Goal: Information Seeking & Learning: Learn about a topic

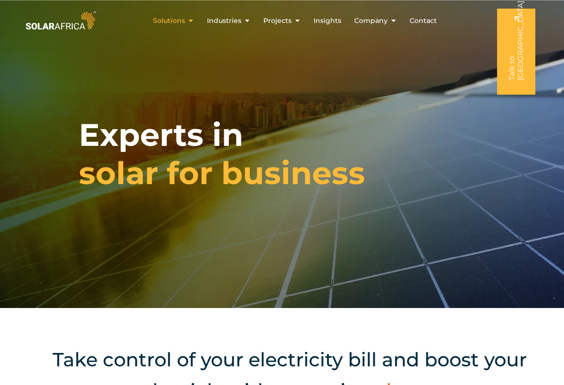
click at [175, 20] on span "Solutions" at bounding box center [169, 21] width 32 height 10
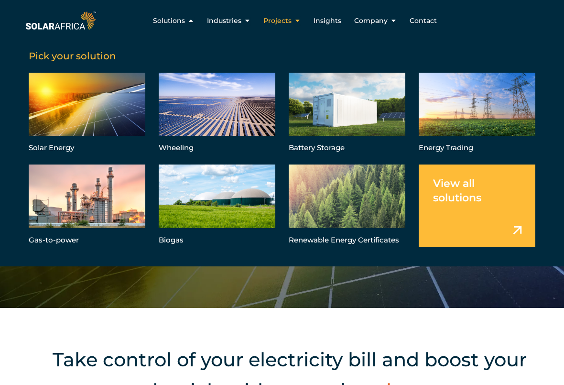
click at [280, 19] on span "Projects" at bounding box center [277, 21] width 28 height 10
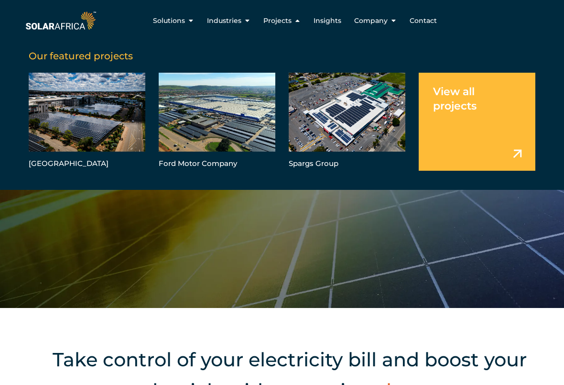
click at [516, 154] on link "Menu" at bounding box center [477, 122] width 117 height 98
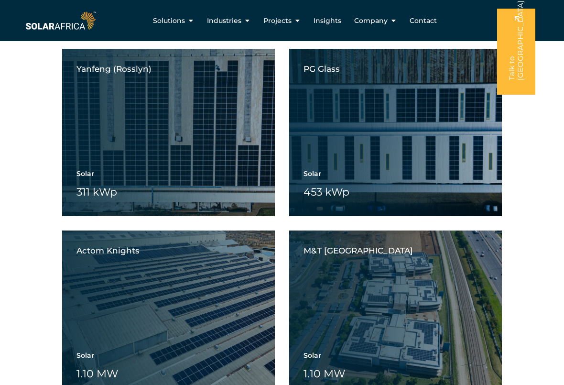
scroll to position [2915, 0]
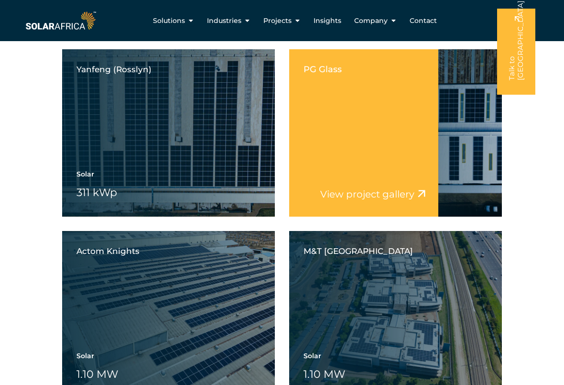
click at [352, 195] on link "View project gallery" at bounding box center [367, 193] width 94 height 11
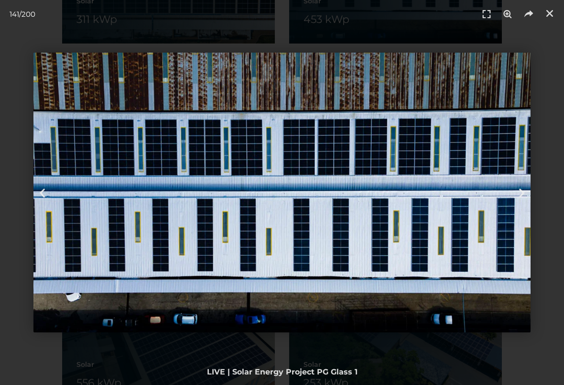
scroll to position [3102, 0]
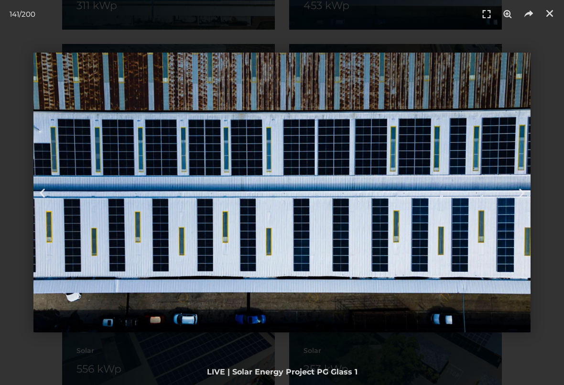
click at [341, 182] on img "141 / 200" at bounding box center [281, 193] width 497 height 280
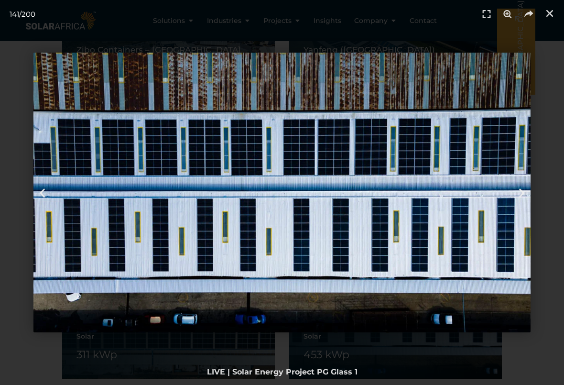
scroll to position [2734, 0]
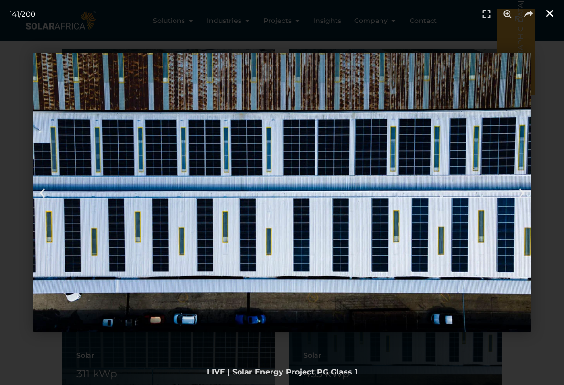
click at [550, 11] on icon "Close (Esc)" at bounding box center [550, 14] width 10 height 10
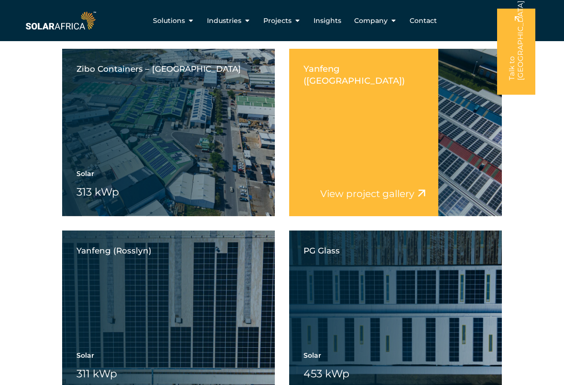
click at [464, 186] on div "Solar 1.62 MW Battery Wheeling" at bounding box center [396, 186] width 184 height 33
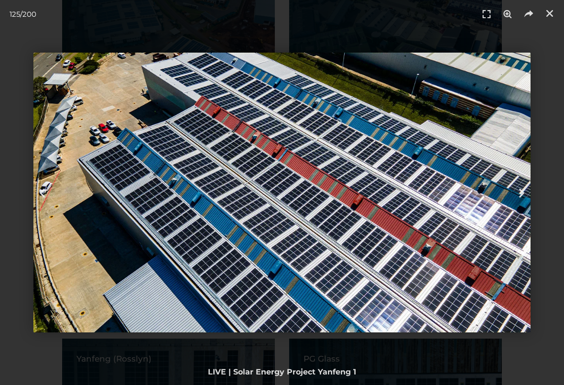
scroll to position [2626, 0]
click at [549, 13] on icon "Close (Esc)" at bounding box center [550, 14] width 10 height 10
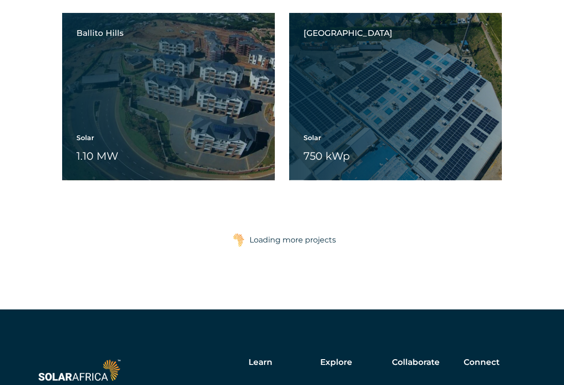
scroll to position [5132, 0]
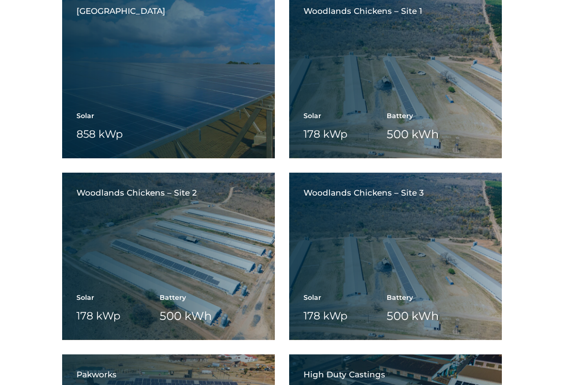
scroll to position [5337, 0]
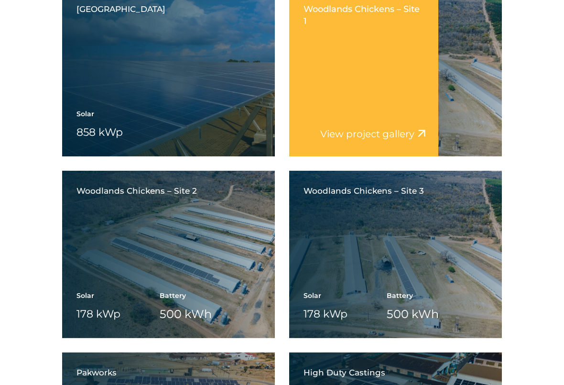
click at [479, 119] on div "Solar 178 kWp Battery 500 kWh Wheeling" at bounding box center [396, 126] width 184 height 33
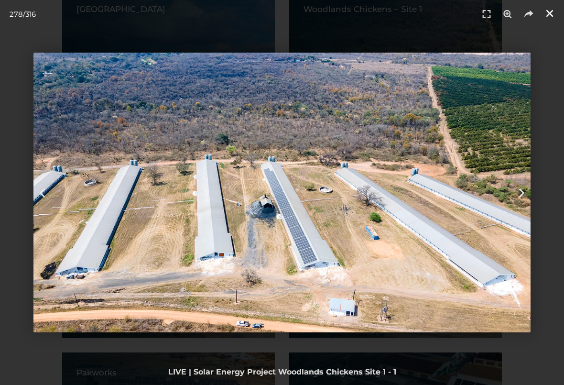
click at [546, 11] on icon "Close (Esc)" at bounding box center [550, 14] width 10 height 10
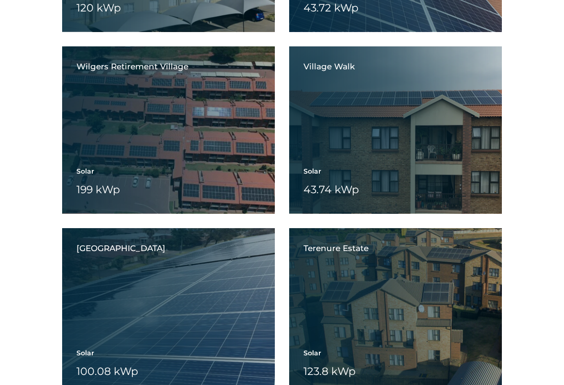
scroll to position [8919, 0]
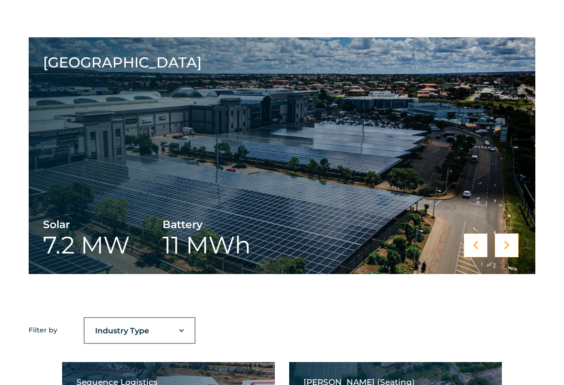
scroll to position [496, 0]
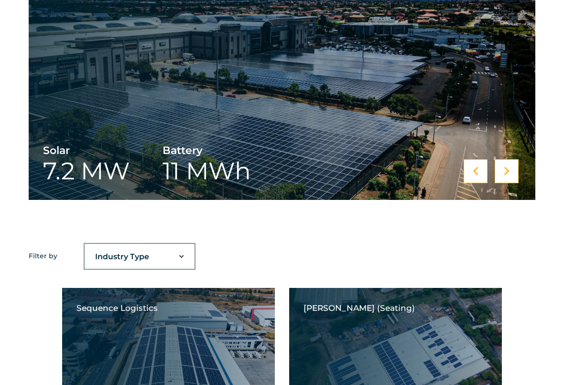
click at [506, 171] on icon at bounding box center [507, 171] width 6 height 10
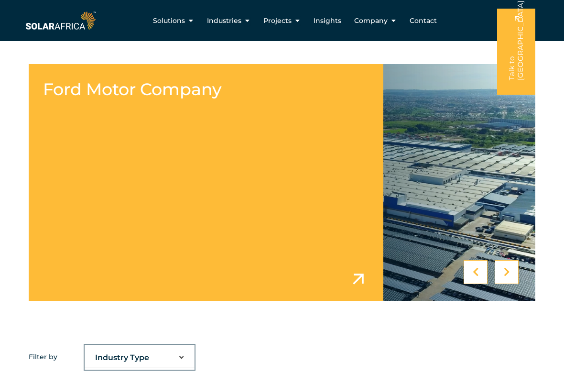
scroll to position [395, 0]
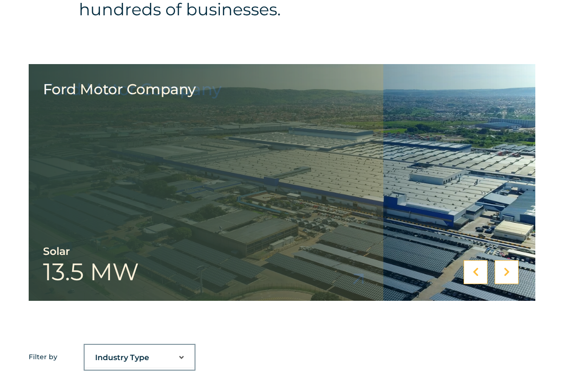
click at [507, 270] on icon at bounding box center [507, 272] width 6 height 10
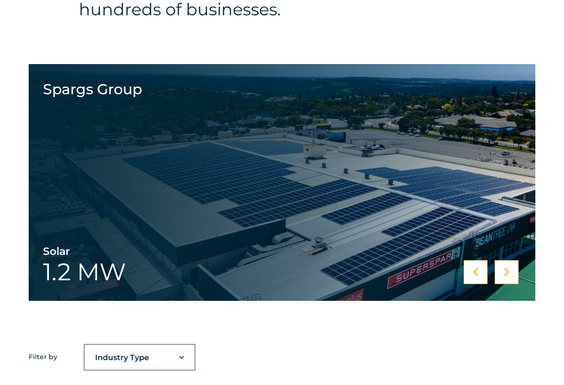
click at [507, 270] on icon at bounding box center [507, 272] width 6 height 10
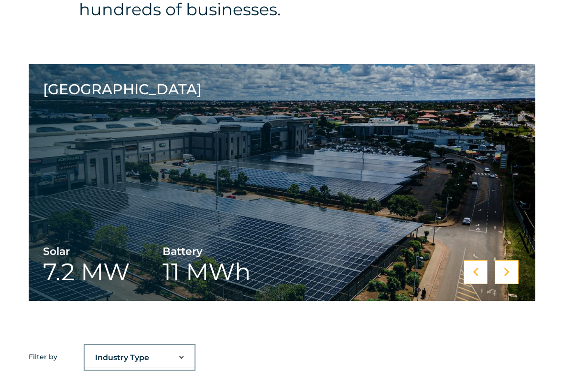
click at [507, 270] on icon at bounding box center [507, 272] width 6 height 10
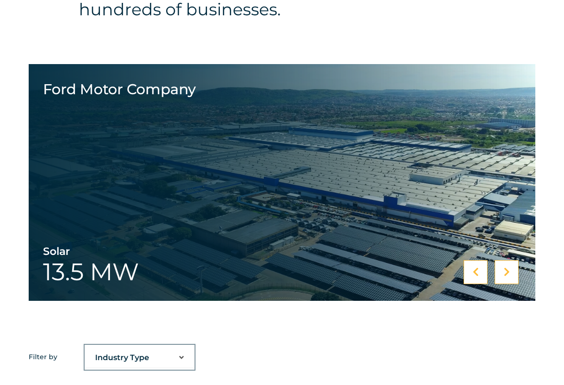
click at [507, 270] on icon at bounding box center [507, 272] width 6 height 10
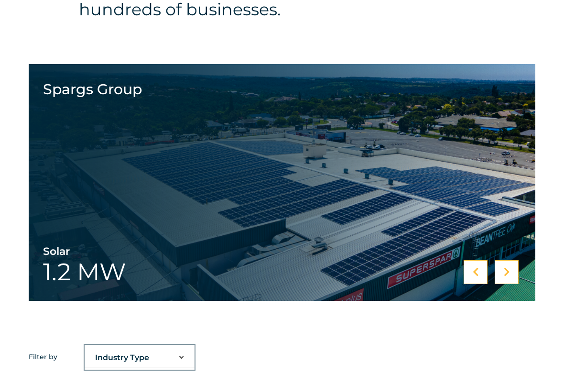
click at [480, 274] on div at bounding box center [476, 272] width 24 height 24
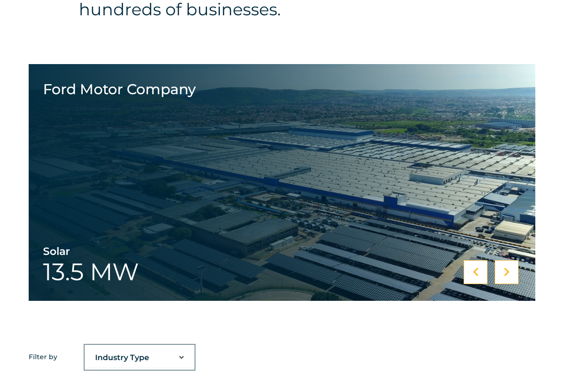
click at [509, 273] on icon at bounding box center [507, 272] width 6 height 10
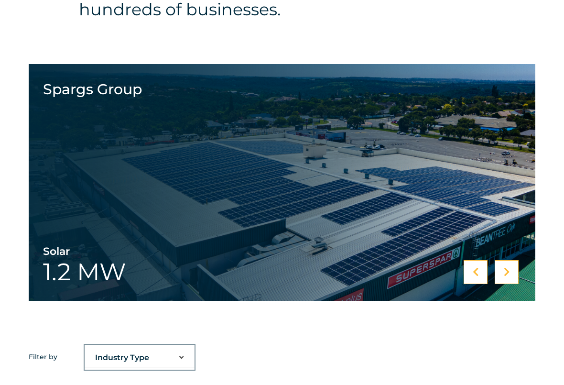
click at [509, 273] on icon at bounding box center [507, 272] width 6 height 10
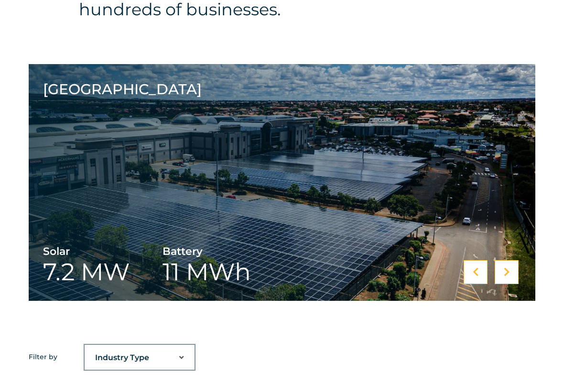
click at [509, 273] on icon at bounding box center [507, 272] width 6 height 10
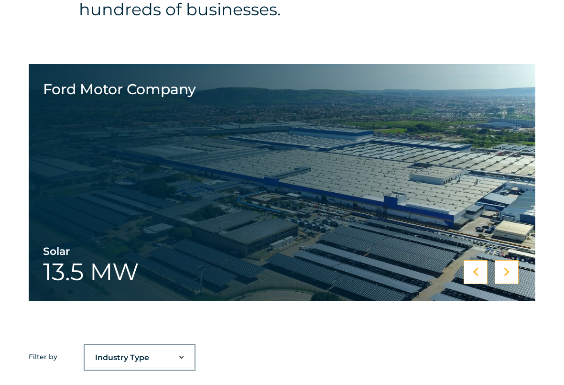
click at [509, 273] on icon at bounding box center [507, 272] width 6 height 10
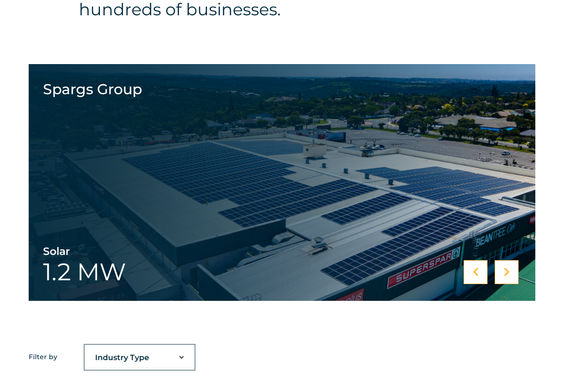
click at [509, 273] on icon at bounding box center [507, 272] width 6 height 10
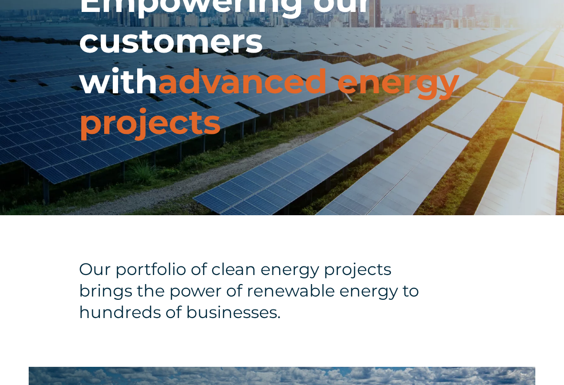
scroll to position [92, 0]
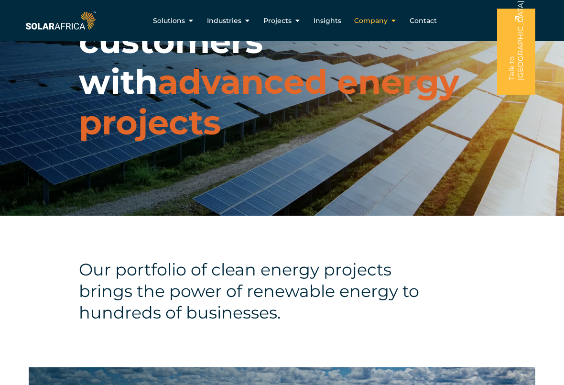
click at [366, 21] on span "Company" at bounding box center [370, 21] width 33 height 10
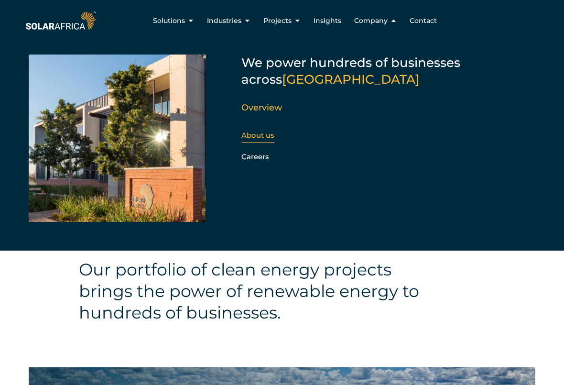
click at [260, 136] on link "About us" at bounding box center [257, 135] width 33 height 9
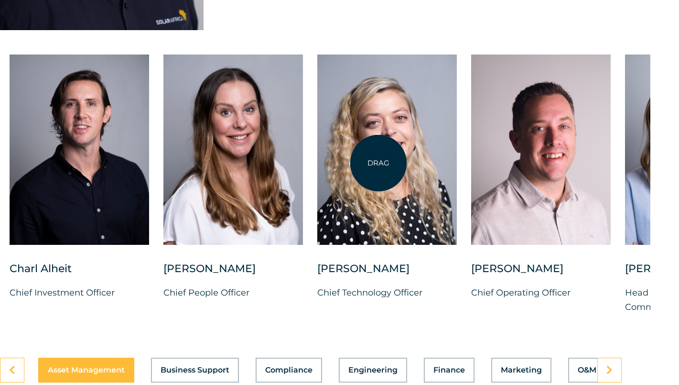
scroll to position [2458, 29]
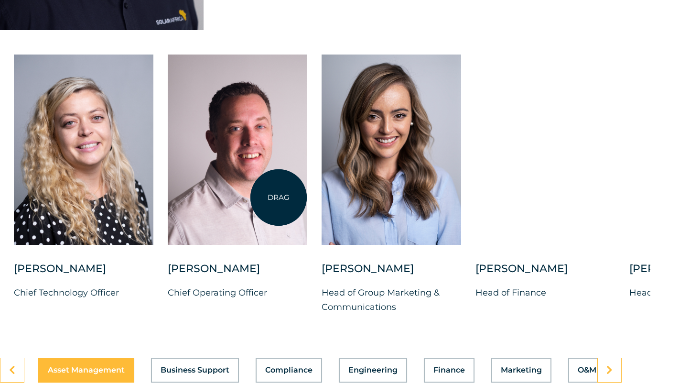
drag, startPoint x: 582, startPoint y: 186, endPoint x: 278, endPoint y: 196, distance: 304.2
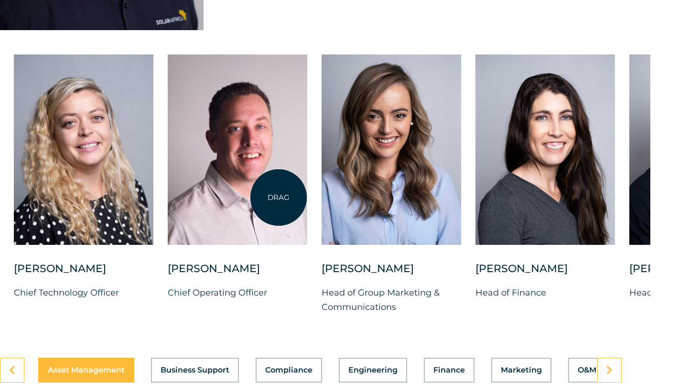
click at [278, 196] on div at bounding box center [238, 150] width 140 height 190
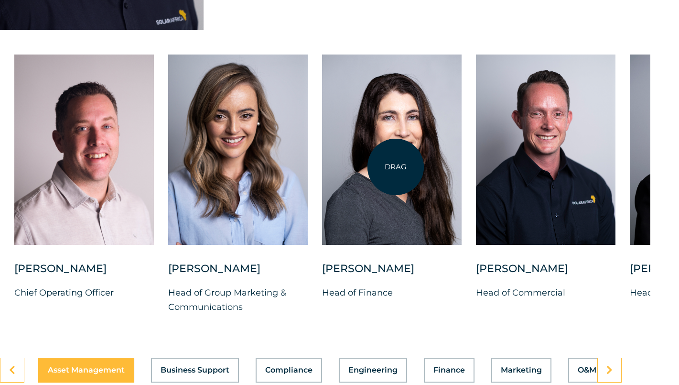
drag, startPoint x: 545, startPoint y: 171, endPoint x: 387, endPoint y: 169, distance: 158.3
click at [387, 169] on div at bounding box center [392, 150] width 140 height 190
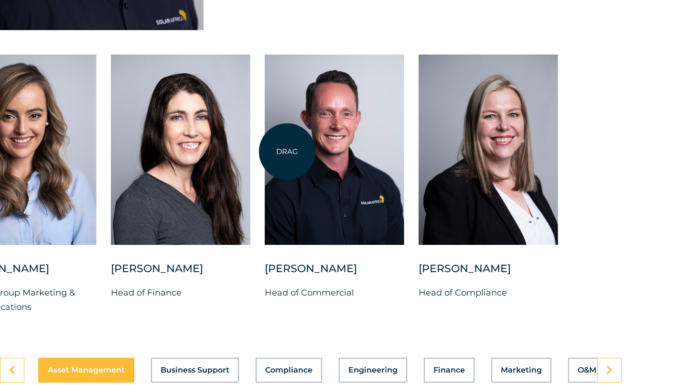
drag, startPoint x: 551, startPoint y: 167, endPoint x: 287, endPoint y: 152, distance: 263.9
click at [287, 152] on div at bounding box center [335, 150] width 140 height 190
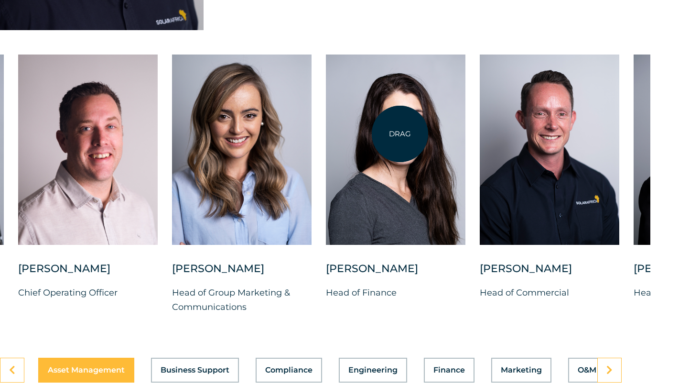
drag, startPoint x: 238, startPoint y: 153, endPoint x: 401, endPoint y: 133, distance: 164.2
click at [401, 133] on div at bounding box center [396, 150] width 140 height 190
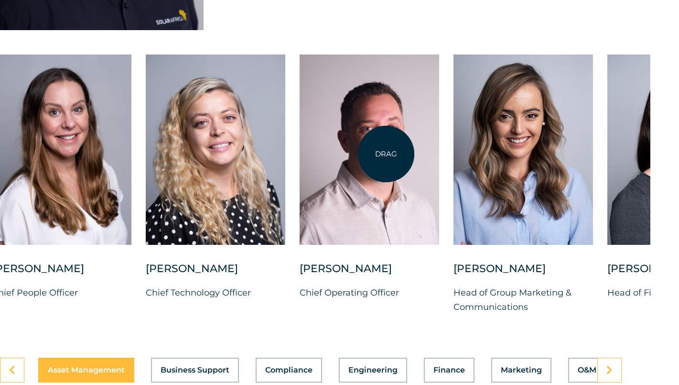
drag, startPoint x: 250, startPoint y: 159, endPoint x: 399, endPoint y: 155, distance: 148.7
click at [399, 155] on div at bounding box center [370, 150] width 140 height 190
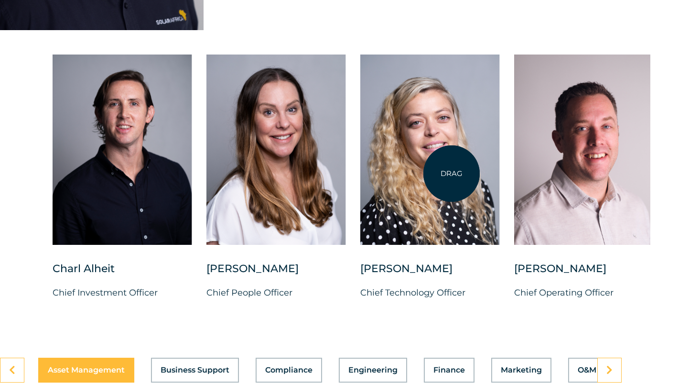
drag, startPoint x: 238, startPoint y: 165, endPoint x: 456, endPoint y: 175, distance: 218.2
click at [456, 175] on div at bounding box center [430, 150] width 140 height 190
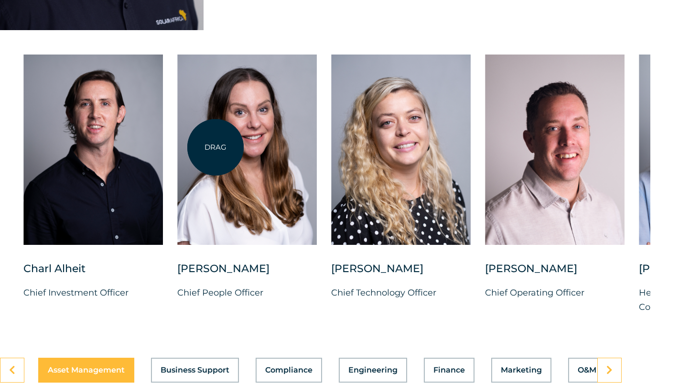
drag, startPoint x: 146, startPoint y: 154, endPoint x: 215, endPoint y: 147, distance: 69.7
click at [215, 147] on div "Charl Alheit Chief Investment Officer Candice Seggie Chief People Officer Suné …" at bounding box center [639, 192] width 1308 height 275
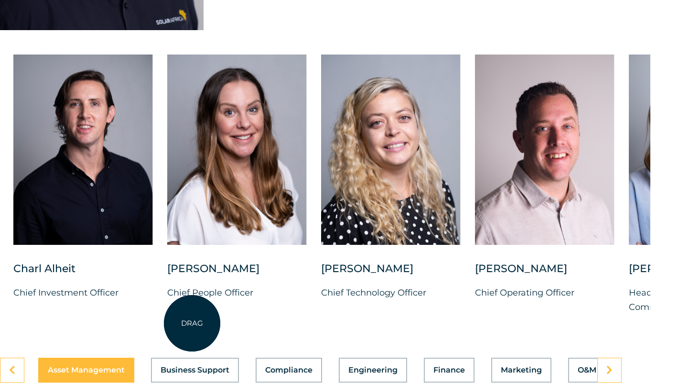
drag, startPoint x: 174, startPoint y: 131, endPoint x: 192, endPoint y: 323, distance: 193.5
click at [192, 323] on div "Charl Alheit Chief Investment Officer Candice Seggie Chief People Officer Suné …" at bounding box center [629, 192] width 1308 height 275
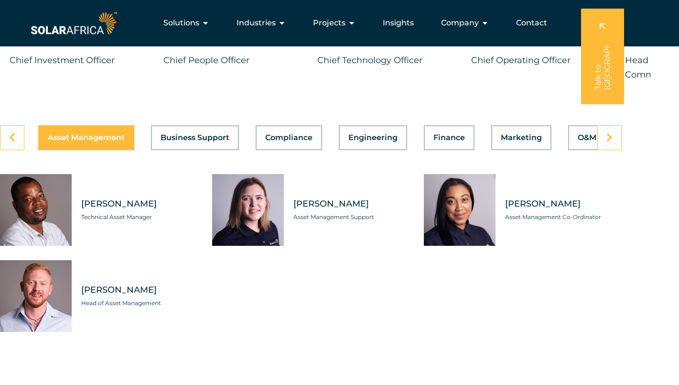
scroll to position [2688, 29]
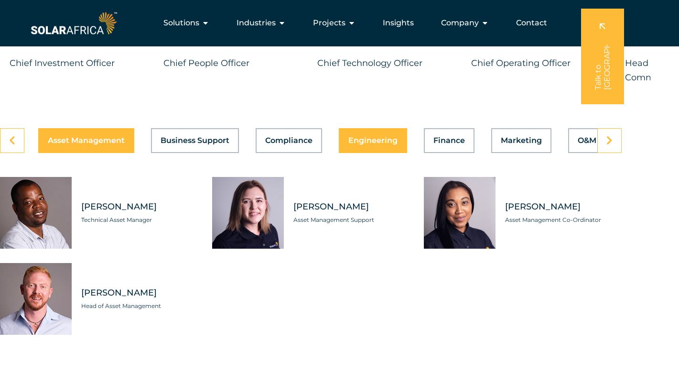
click at [369, 144] on span "Engineering" at bounding box center [373, 141] width 49 height 8
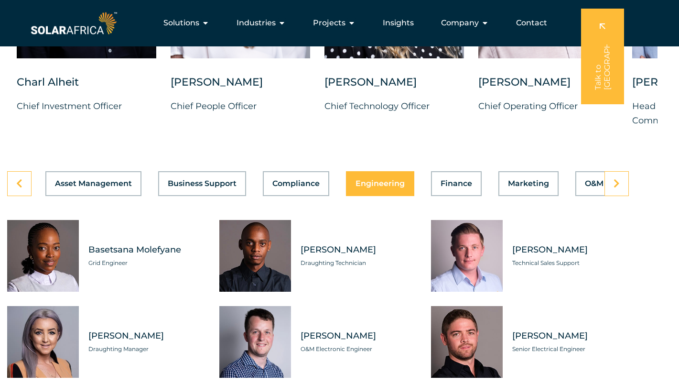
scroll to position [2644, 22]
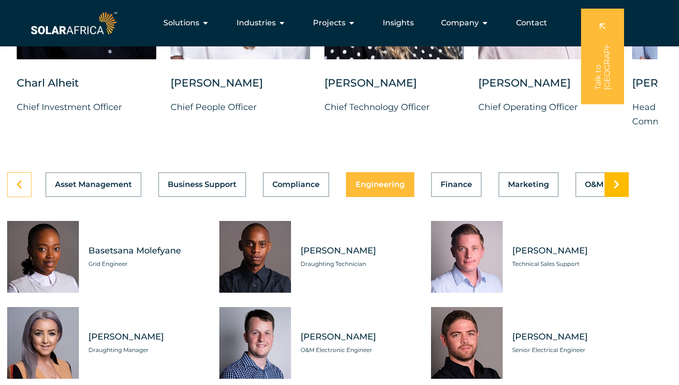
click at [564, 194] on link at bounding box center [617, 184] width 24 height 25
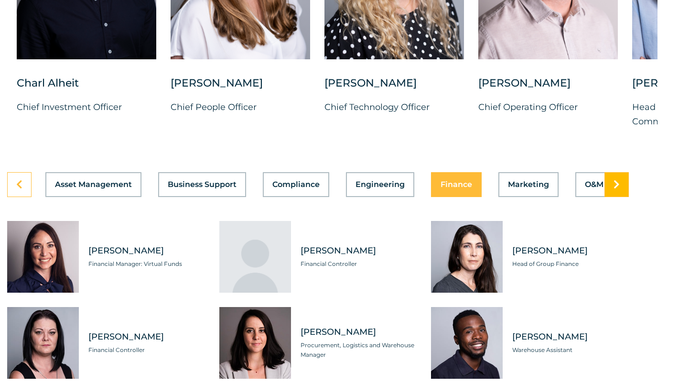
click at [564, 189] on icon at bounding box center [617, 185] width 6 height 10
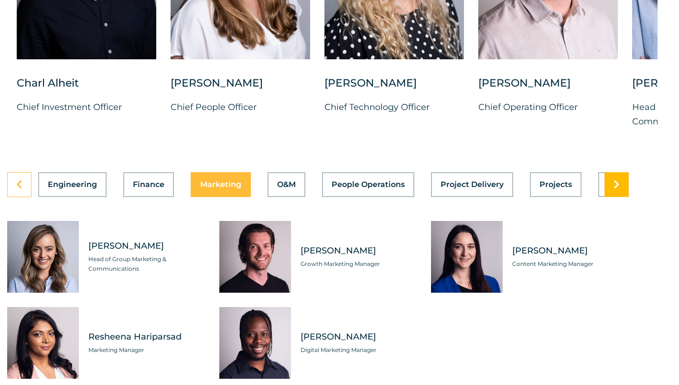
scroll to position [0, 435]
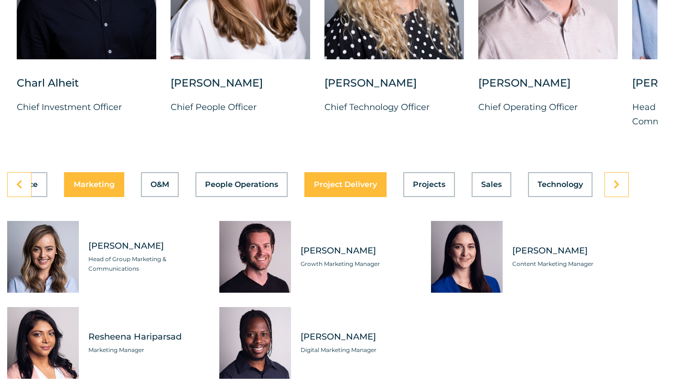
click at [327, 188] on span "Project Delivery" at bounding box center [345, 185] width 63 height 8
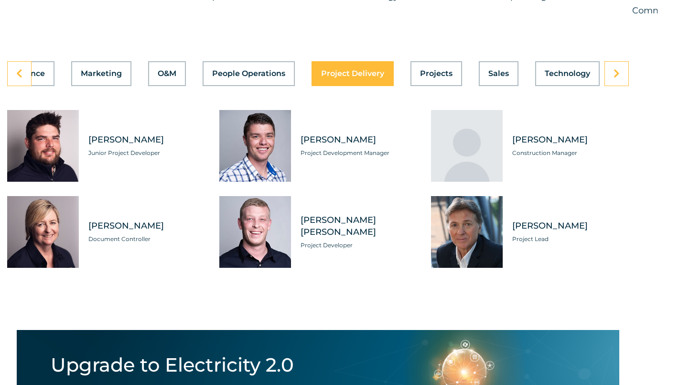
scroll to position [2756, 22]
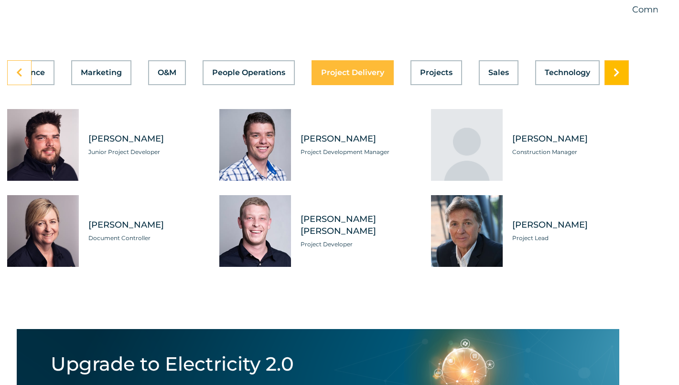
click at [564, 77] on icon at bounding box center [617, 73] width 6 height 10
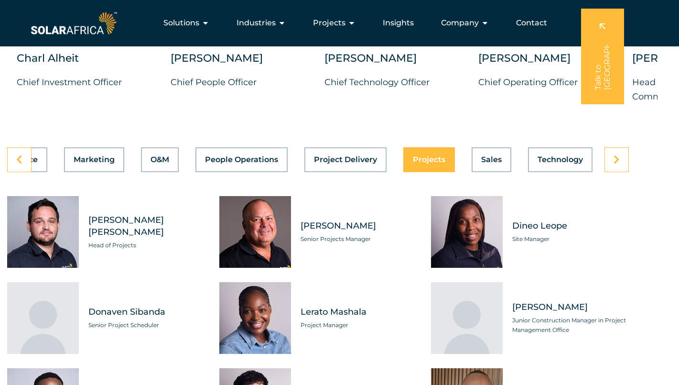
scroll to position [2659, 22]
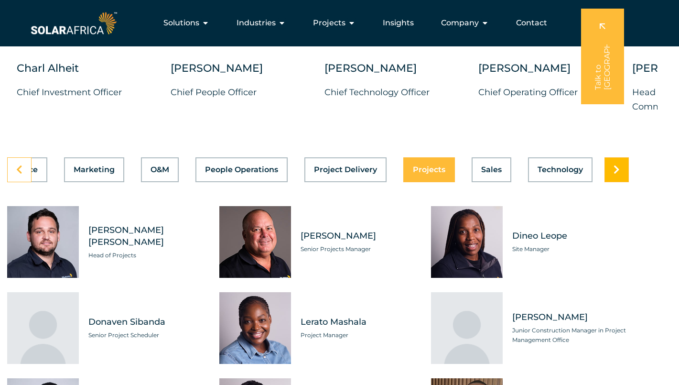
click at [564, 175] on link at bounding box center [617, 169] width 24 height 25
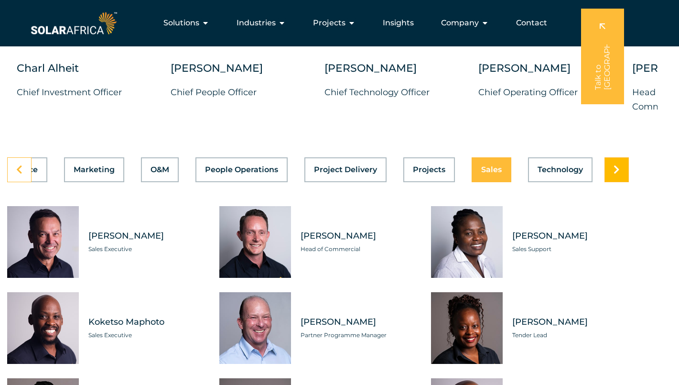
scroll to position [0, 435]
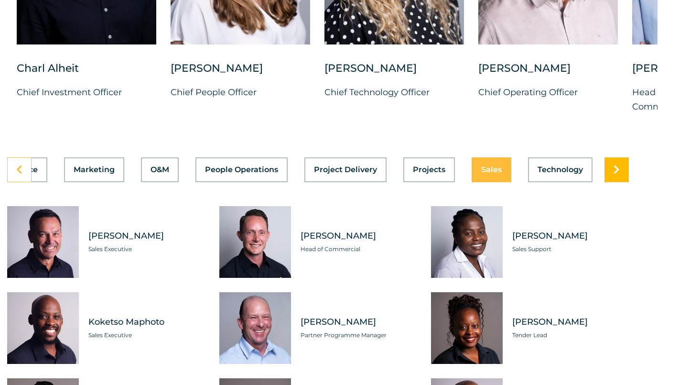
click at [564, 173] on icon at bounding box center [617, 170] width 6 height 10
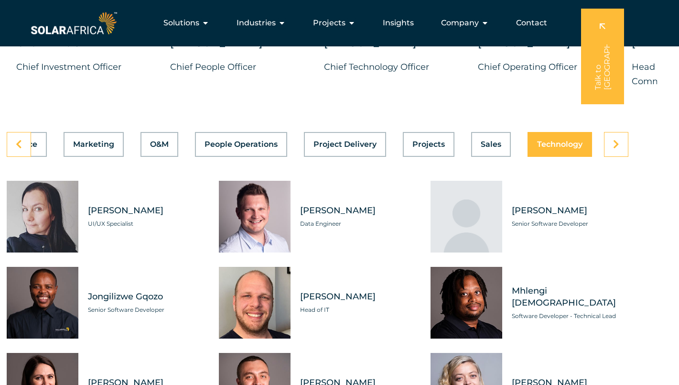
scroll to position [2682, 22]
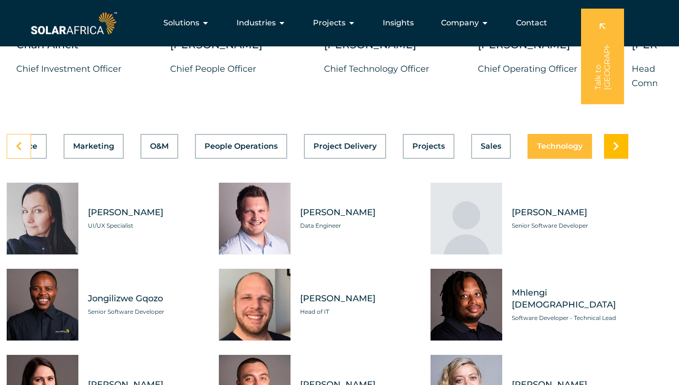
click at [564, 151] on icon at bounding box center [616, 147] width 6 height 10
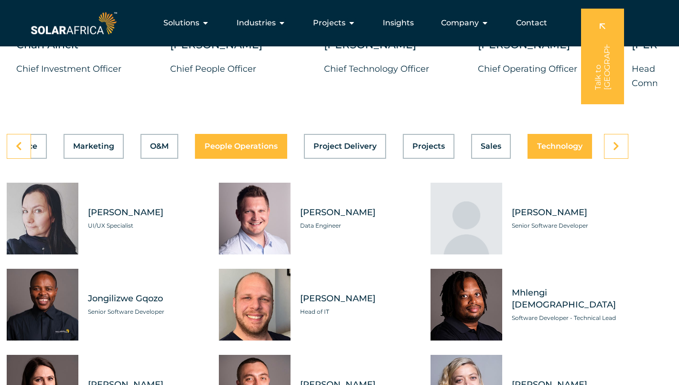
click at [230, 154] on div "Asset Management Business Support Compliance Engineering Finance Marketing O&M …" at bounding box center [318, 146] width 622 height 25
click at [237, 150] on span "People Operations" at bounding box center [241, 146] width 73 height 8
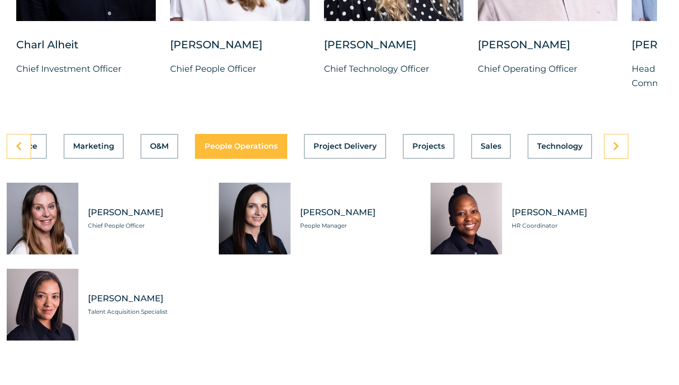
scroll to position [0, 427]
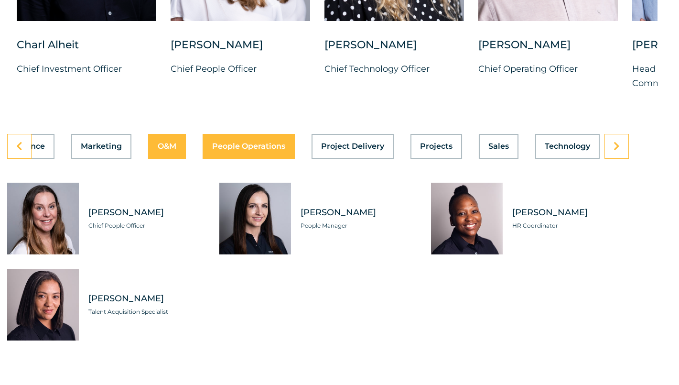
click at [155, 153] on button "O&M" at bounding box center [167, 146] width 38 height 25
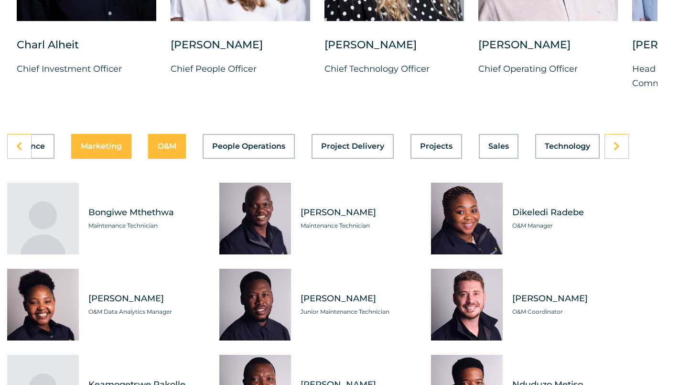
click at [89, 150] on span "Marketing" at bounding box center [101, 146] width 41 height 8
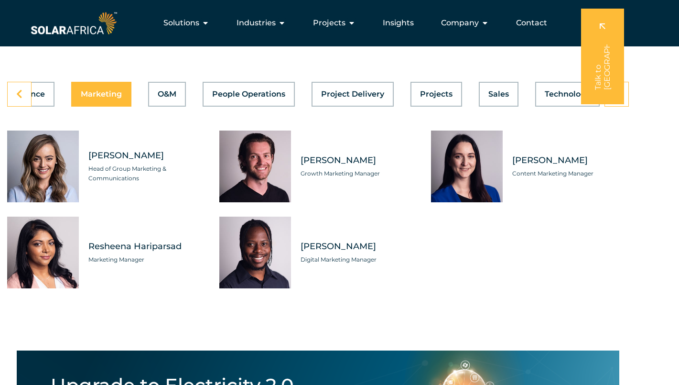
scroll to position [2732, 22]
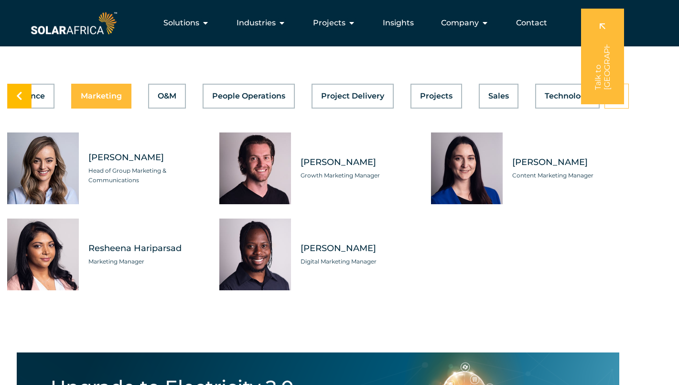
click at [21, 101] on icon at bounding box center [19, 96] width 6 height 10
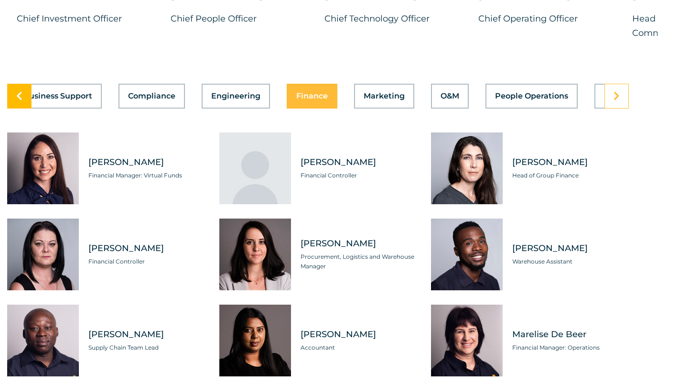
scroll to position [0, 0]
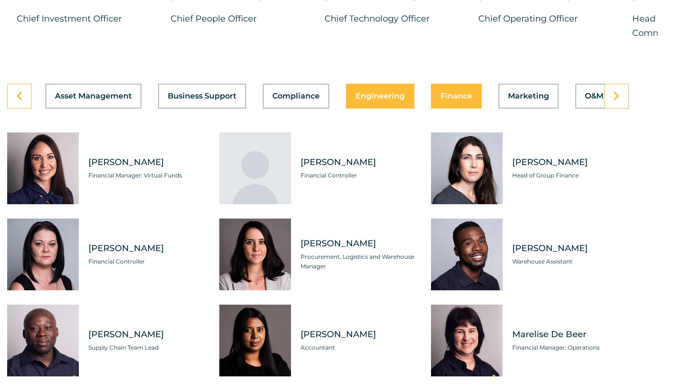
click at [369, 100] on span "Engineering" at bounding box center [380, 96] width 49 height 8
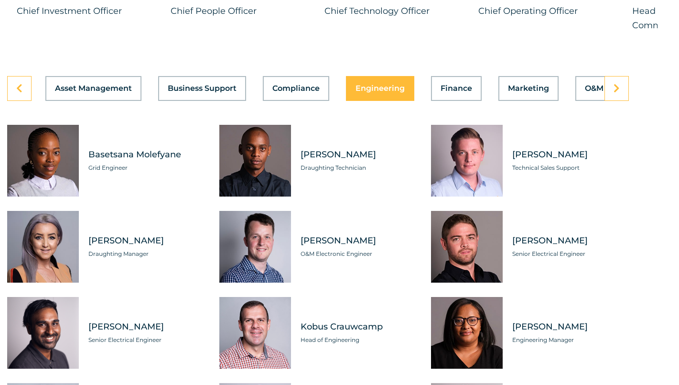
scroll to position [2741, 22]
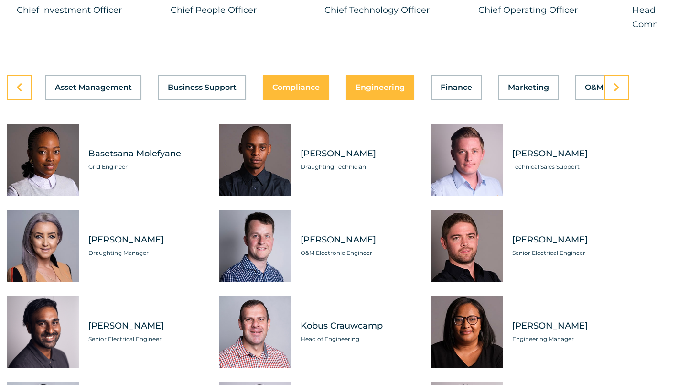
click at [299, 91] on span "Compliance" at bounding box center [296, 88] width 47 height 8
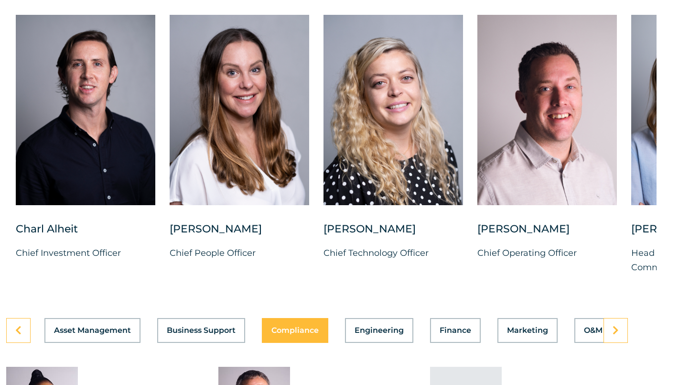
scroll to position [2651, 22]
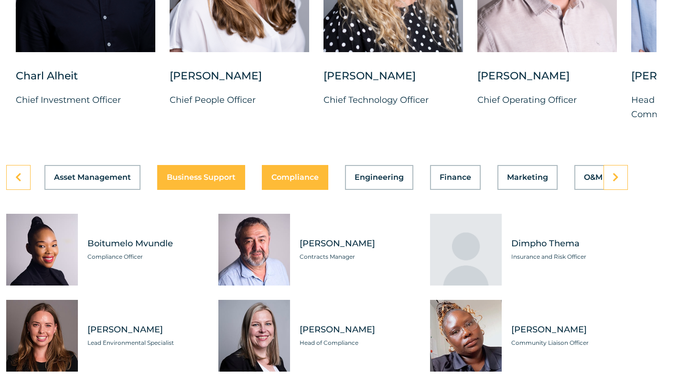
click at [191, 181] on span "Business Support" at bounding box center [201, 178] width 69 height 8
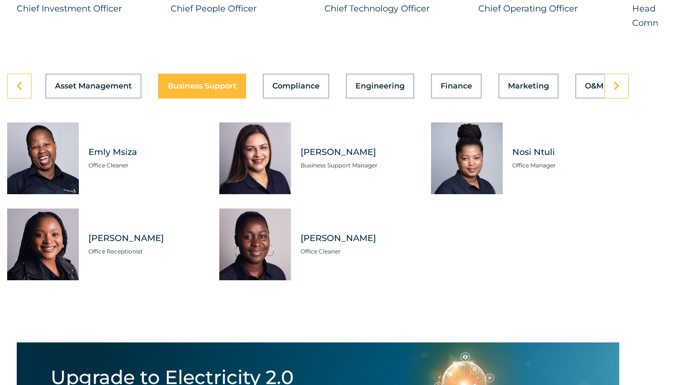
scroll to position [2743, 22]
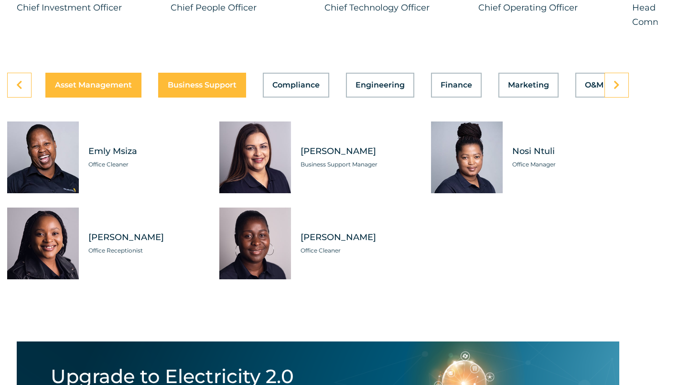
click at [79, 89] on span "Asset Management" at bounding box center [93, 85] width 77 height 8
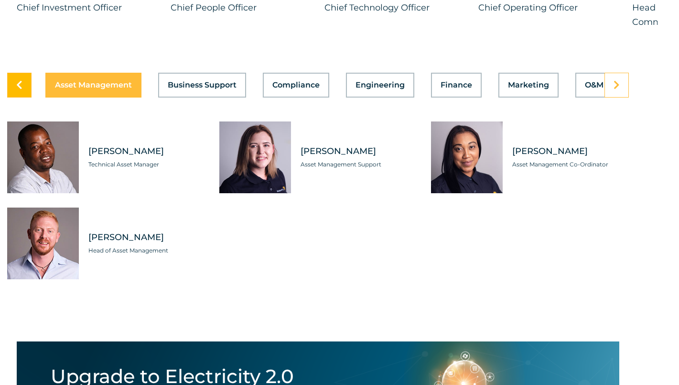
click at [19, 89] on icon at bounding box center [19, 85] width 6 height 10
click at [564, 89] on span "O&M" at bounding box center [594, 85] width 19 height 8
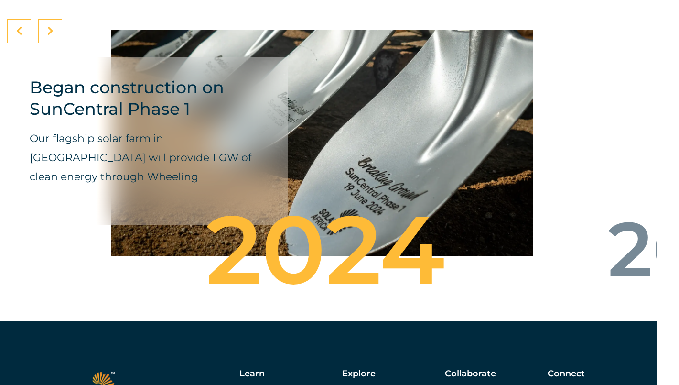
scroll to position [3504, 22]
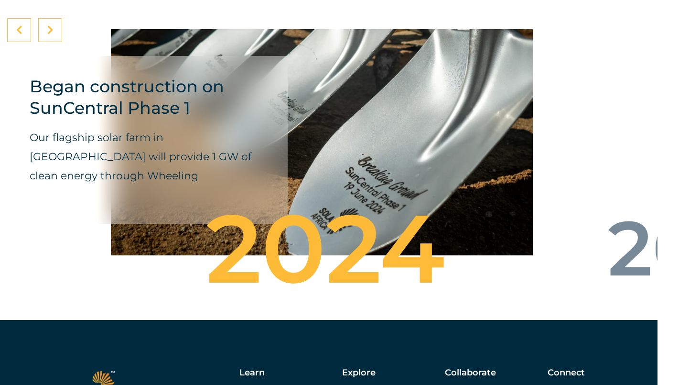
click at [49, 35] on icon at bounding box center [50, 30] width 6 height 10
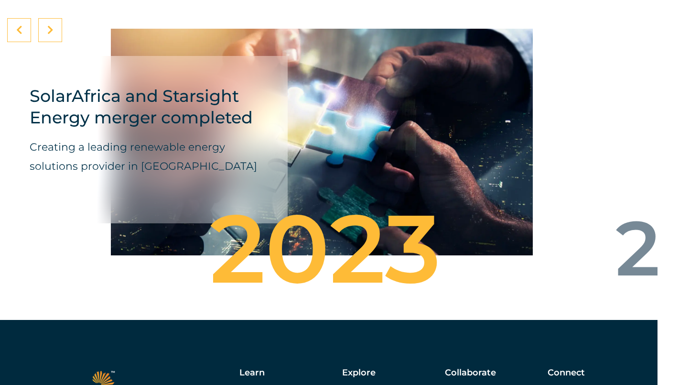
click at [106, 159] on p "Creating a leading renewable energy solutions provider in Sub-Saharan Africa" at bounding box center [144, 157] width 229 height 38
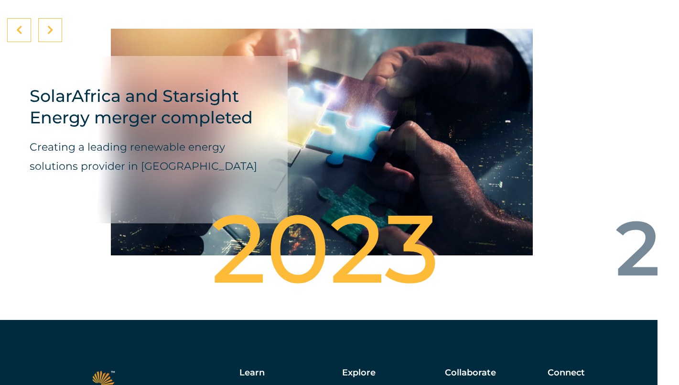
click at [328, 239] on div "2023" at bounding box center [318, 253] width 256 height 29
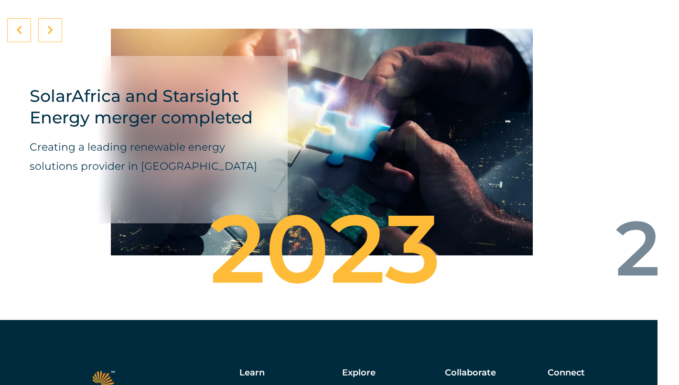
click at [47, 35] on icon at bounding box center [50, 30] width 6 height 10
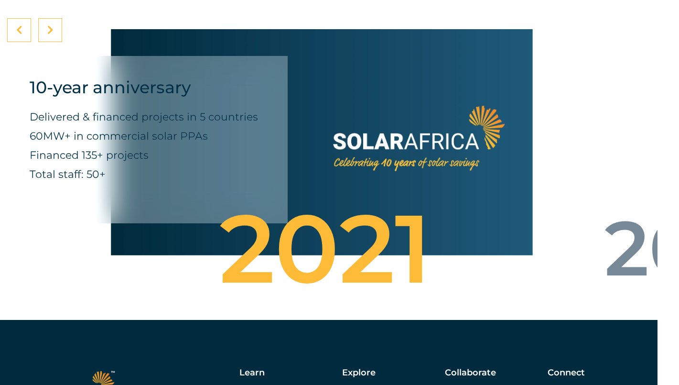
click at [47, 35] on icon at bounding box center [50, 30] width 6 height 10
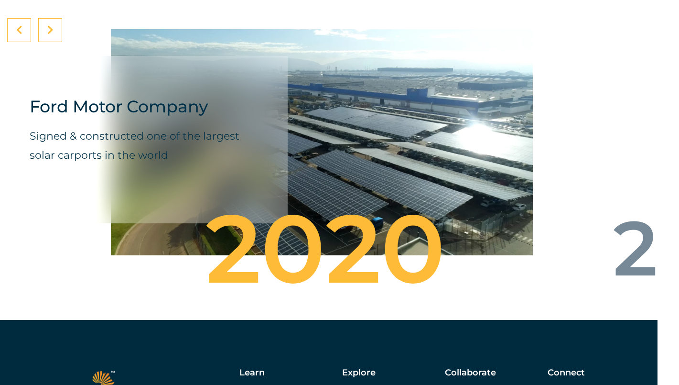
click at [47, 35] on icon at bounding box center [50, 30] width 6 height 10
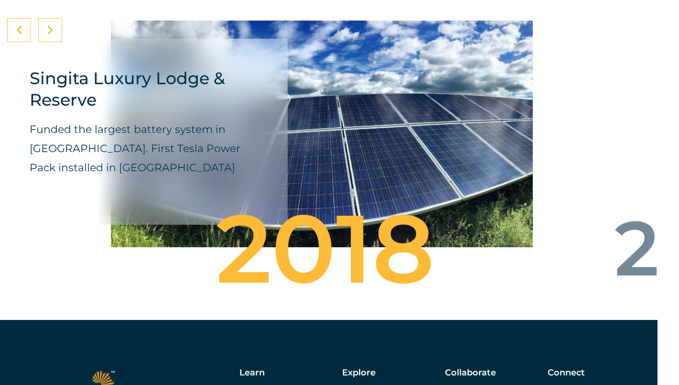
click at [47, 35] on icon at bounding box center [50, 30] width 6 height 10
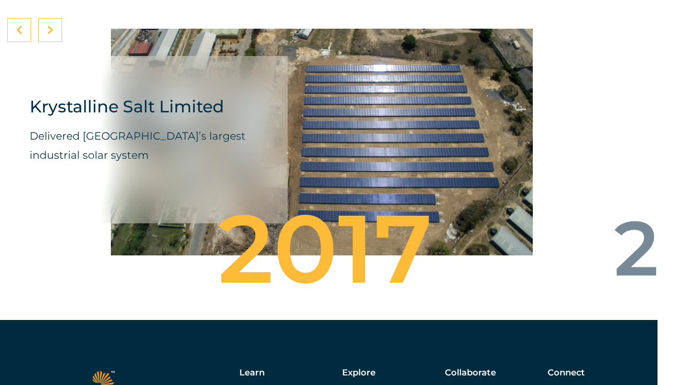
click at [20, 35] on icon at bounding box center [19, 30] width 6 height 10
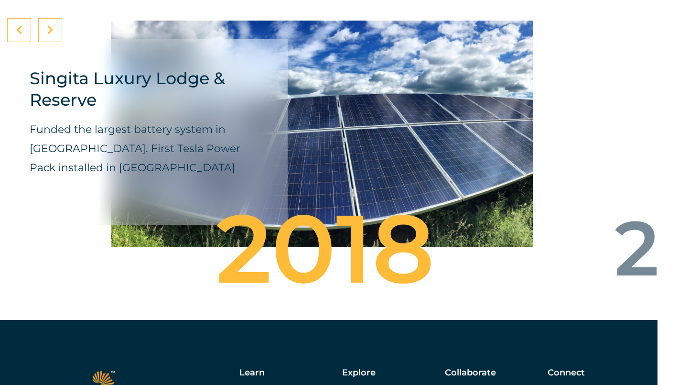
click at [20, 35] on icon at bounding box center [19, 30] width 6 height 10
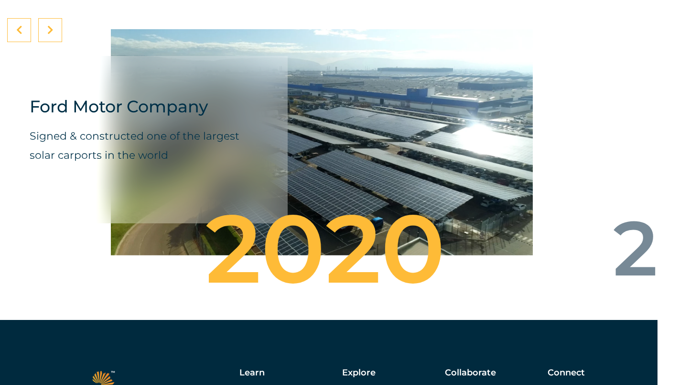
click at [20, 35] on icon at bounding box center [19, 30] width 6 height 10
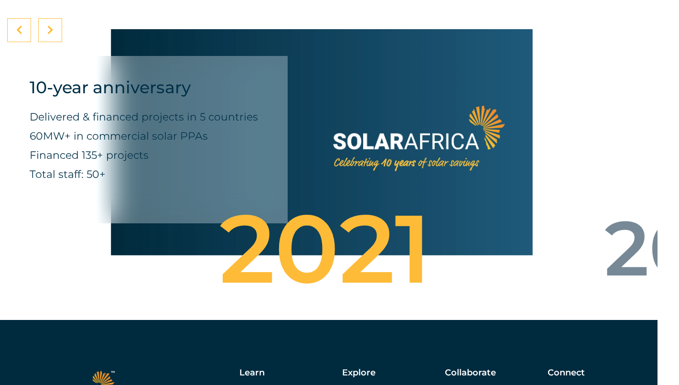
click at [47, 35] on icon at bounding box center [50, 30] width 6 height 10
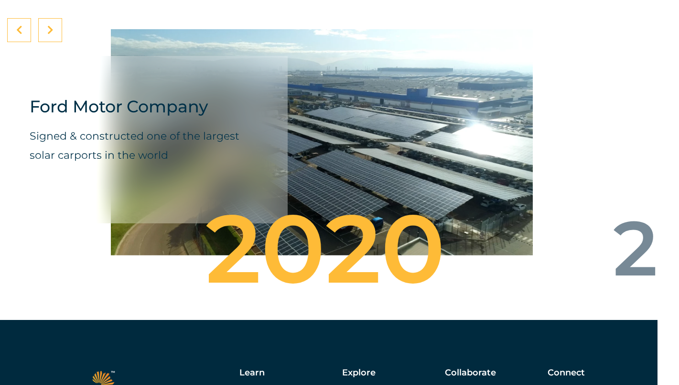
click at [18, 35] on icon at bounding box center [19, 30] width 6 height 10
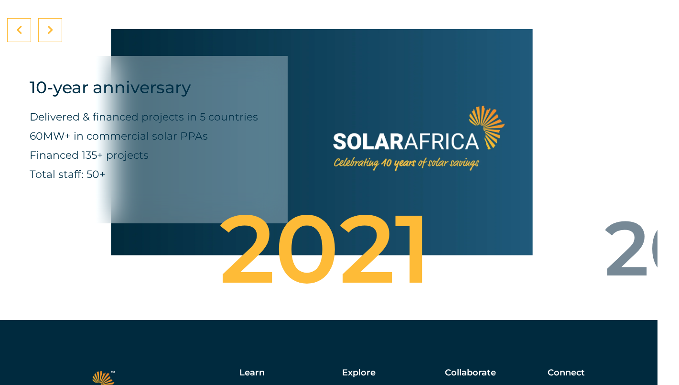
click at [18, 35] on icon at bounding box center [19, 30] width 6 height 10
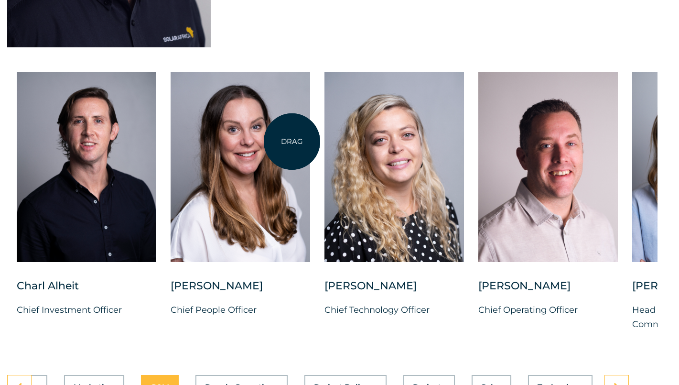
scroll to position [2442, 22]
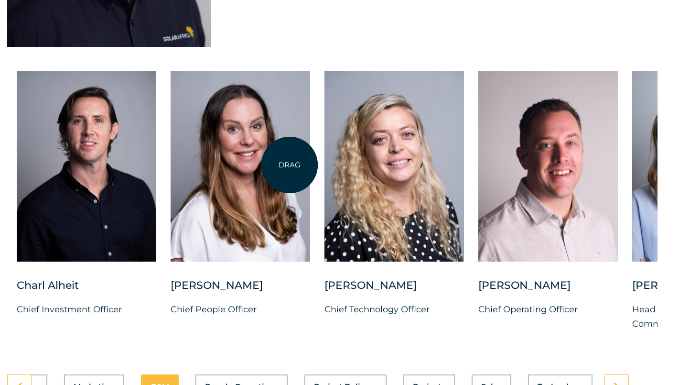
click at [225, 271] on div at bounding box center [241, 174] width 140 height 207
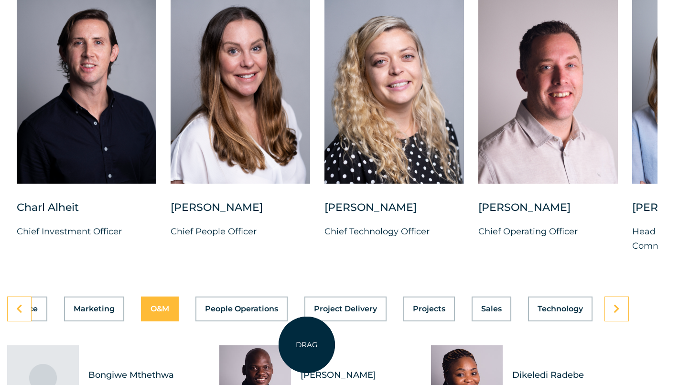
scroll to position [2520, 22]
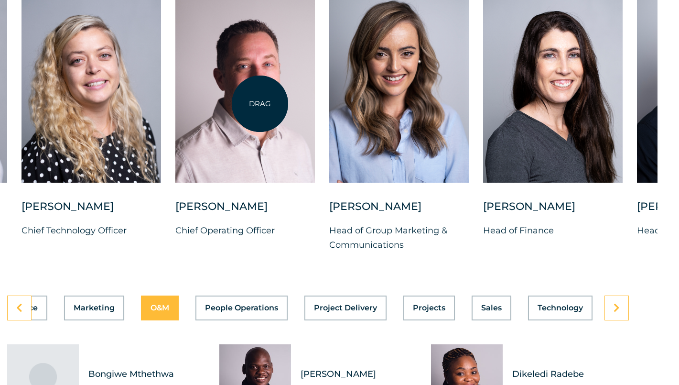
drag, startPoint x: 563, startPoint y: 96, endPoint x: 260, endPoint y: 104, distance: 303.2
click at [260, 104] on div at bounding box center [245, 87] width 140 height 190
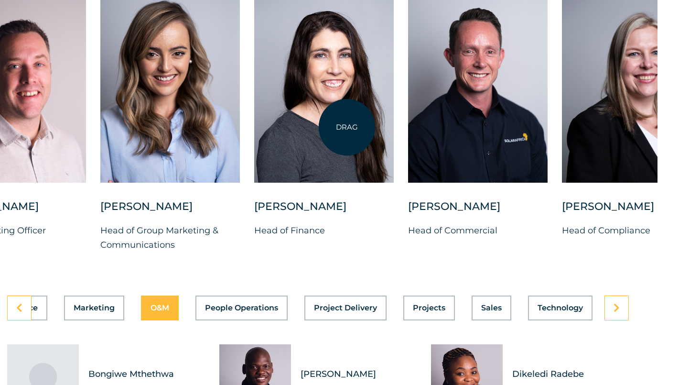
drag, startPoint x: 571, startPoint y: 117, endPoint x: 583, endPoint y: 119, distance: 12.1
click at [394, 119] on div at bounding box center [324, 87] width 140 height 190
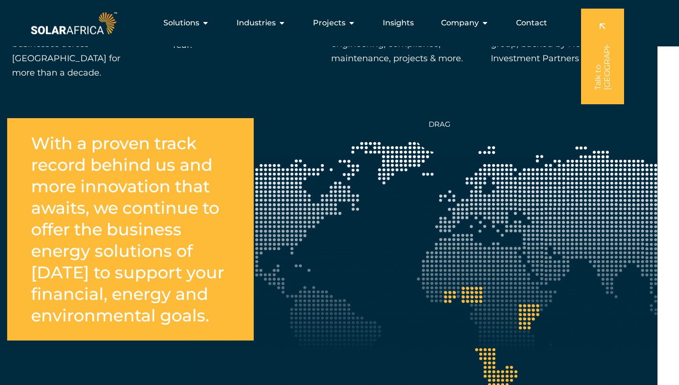
scroll to position [1530, 22]
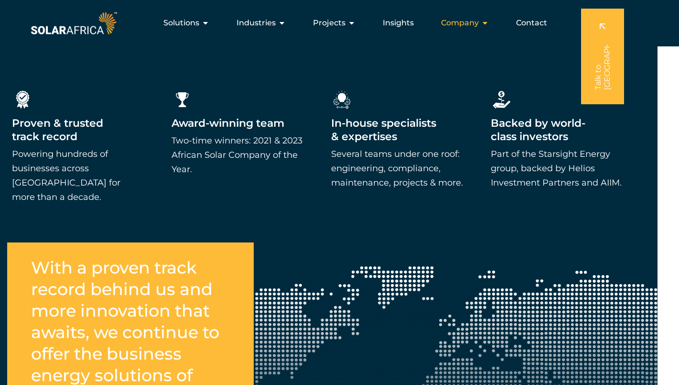
click at [475, 25] on span "Company" at bounding box center [460, 22] width 38 height 11
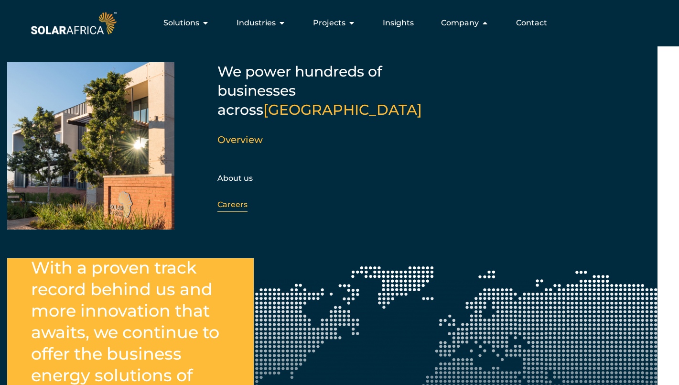
click at [233, 200] on link "Careers" at bounding box center [233, 204] width 30 height 9
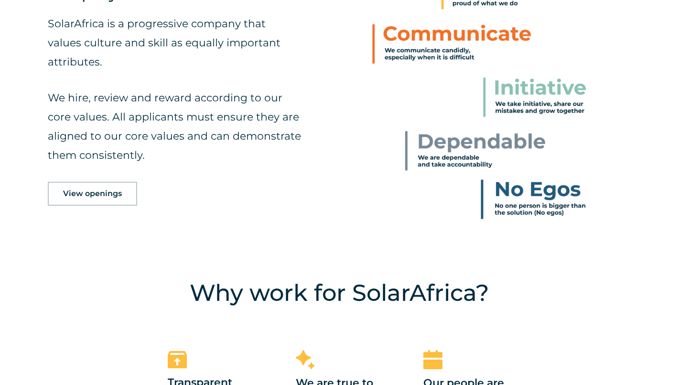
scroll to position [500, 0]
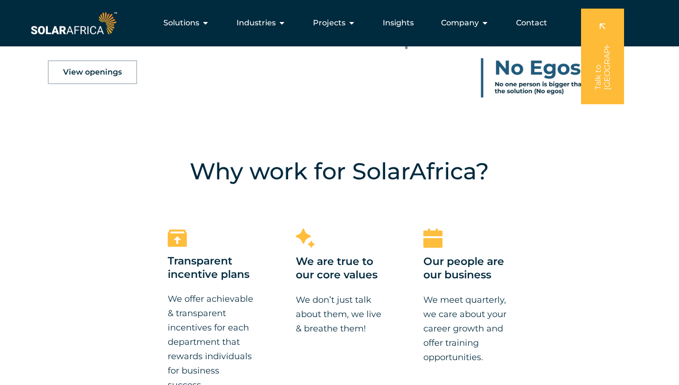
click at [261, 153] on div "Why work for SolarAfrica? Transparent incentive plans We offer achievable & tra…" at bounding box center [339, 387] width 679 height 553
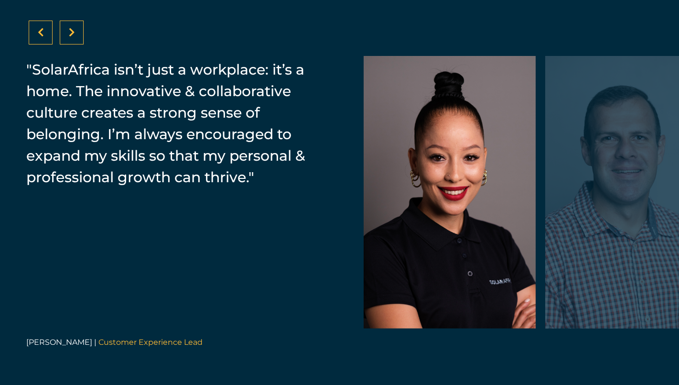
scroll to position [1532, 0]
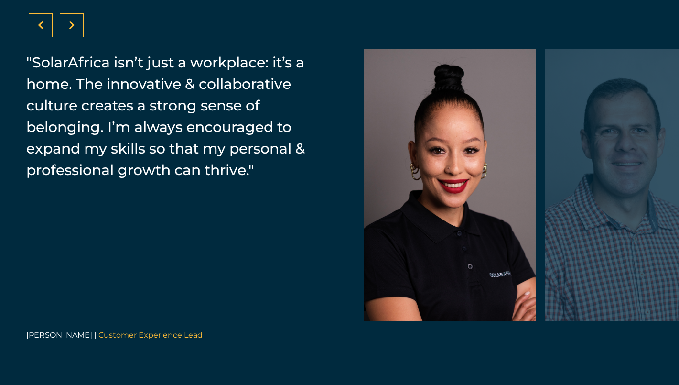
click at [600, 146] on div at bounding box center [631, 185] width 172 height 273
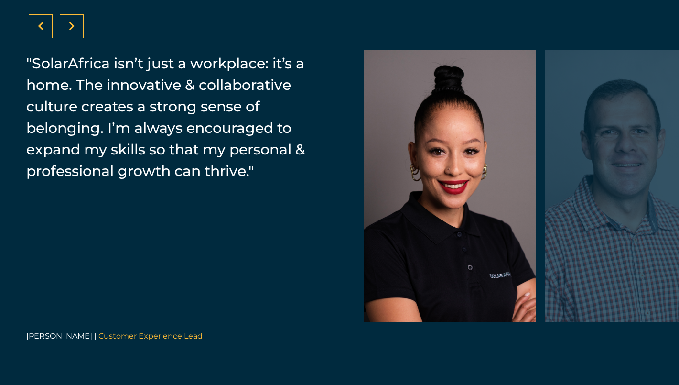
scroll to position [1531, 0]
click at [68, 28] on div at bounding box center [72, 26] width 24 height 24
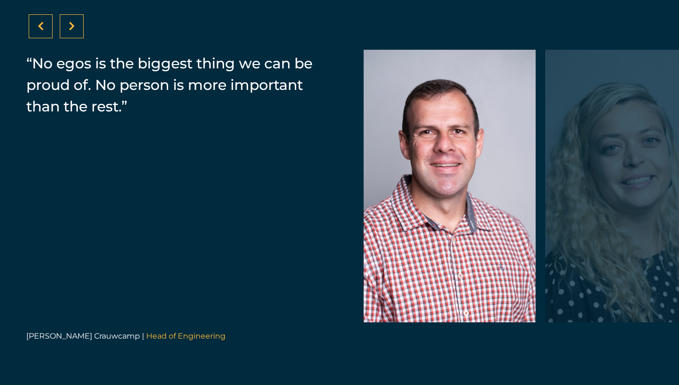
click at [68, 28] on div at bounding box center [72, 26] width 24 height 24
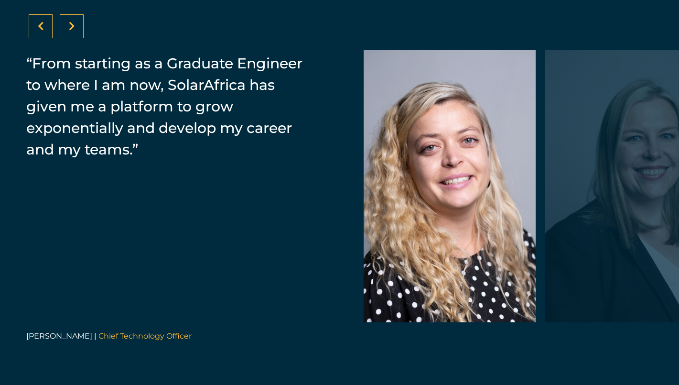
click at [68, 28] on div at bounding box center [72, 26] width 24 height 24
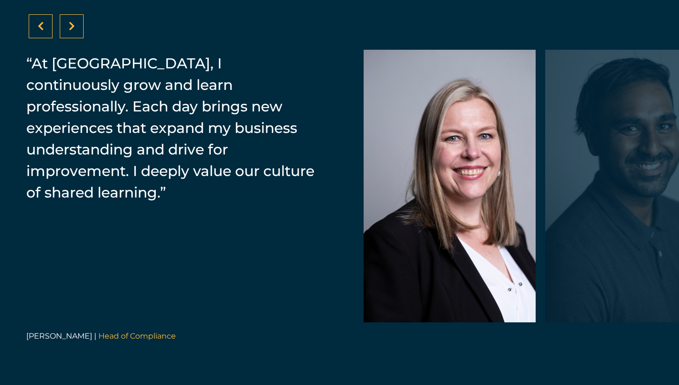
click at [68, 28] on div at bounding box center [72, 26] width 24 height 24
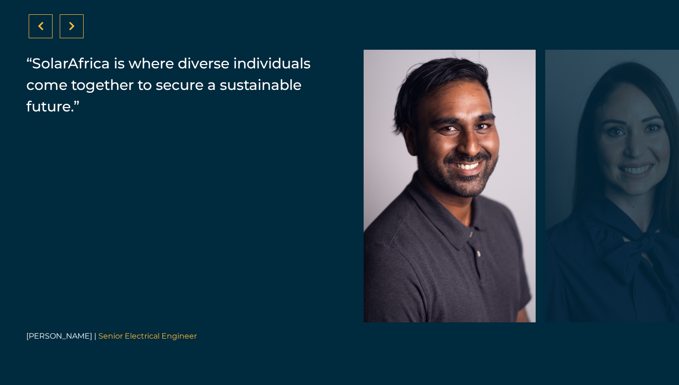
click at [68, 28] on div at bounding box center [72, 26] width 24 height 24
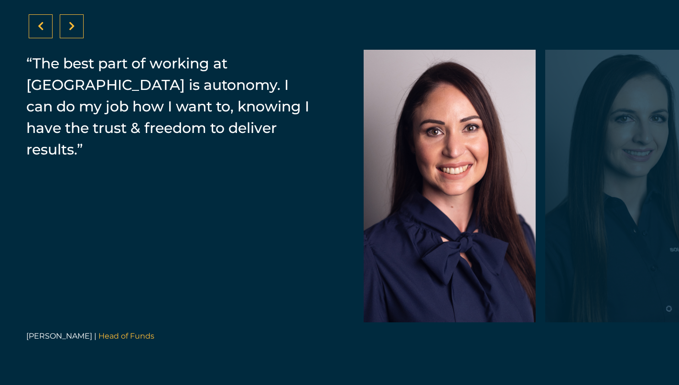
click at [68, 28] on div at bounding box center [72, 26] width 24 height 24
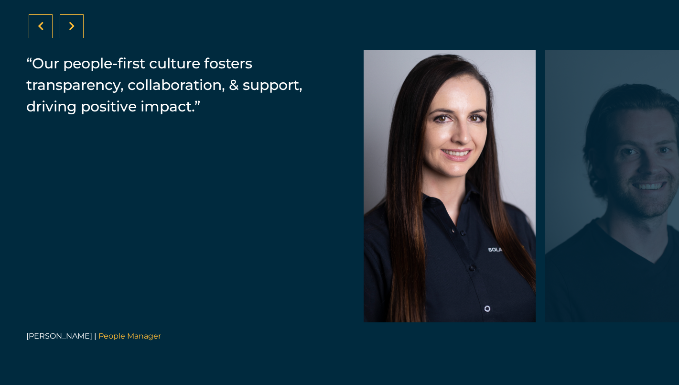
click at [68, 28] on div at bounding box center [72, 26] width 24 height 24
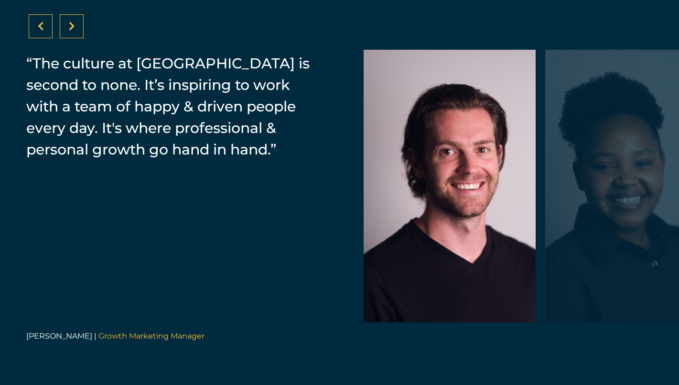
click at [68, 28] on div at bounding box center [72, 26] width 24 height 24
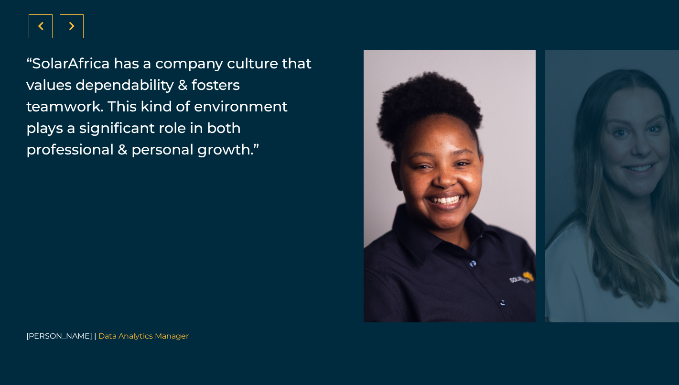
click at [68, 28] on div at bounding box center [72, 26] width 24 height 24
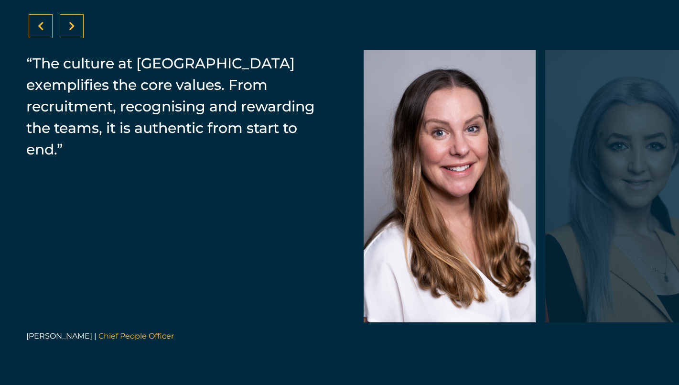
click at [68, 28] on div at bounding box center [72, 26] width 24 height 24
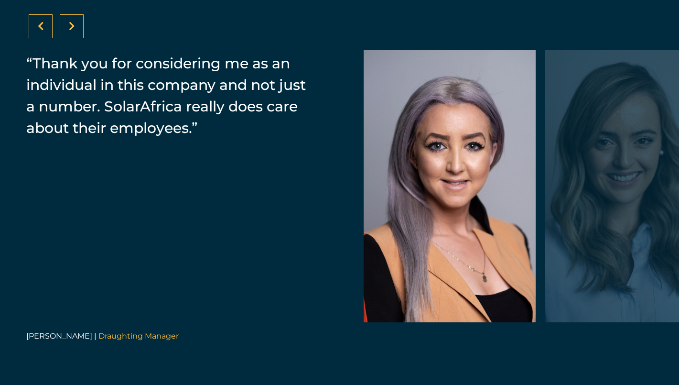
click at [68, 28] on div at bounding box center [72, 26] width 24 height 24
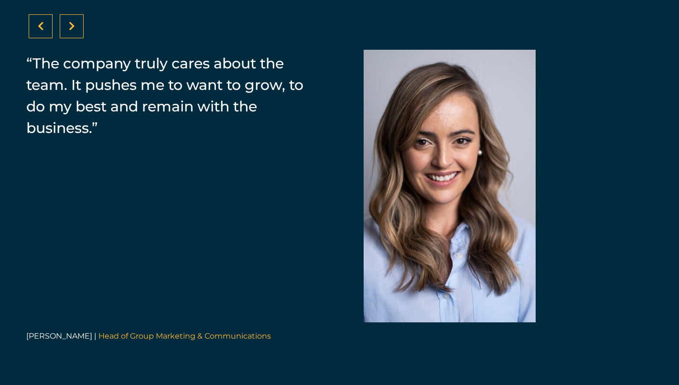
click at [68, 28] on div at bounding box center [72, 26] width 24 height 24
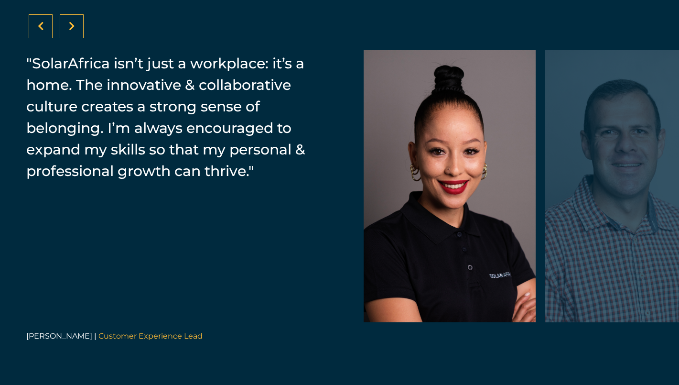
click at [68, 28] on div at bounding box center [72, 26] width 24 height 24
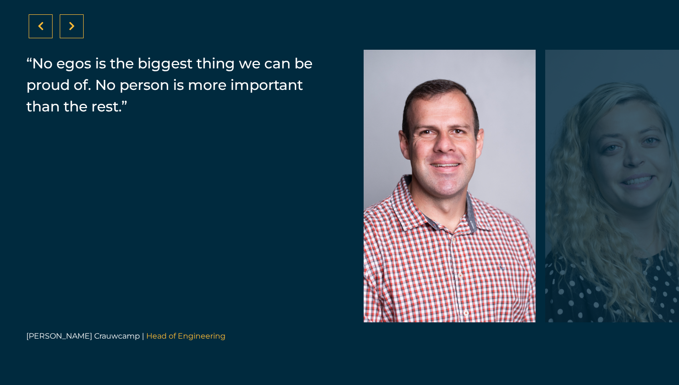
click at [68, 28] on div at bounding box center [72, 26] width 24 height 24
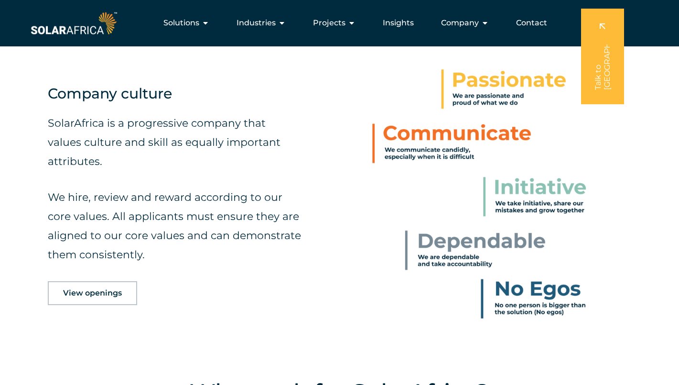
scroll to position [374, 0]
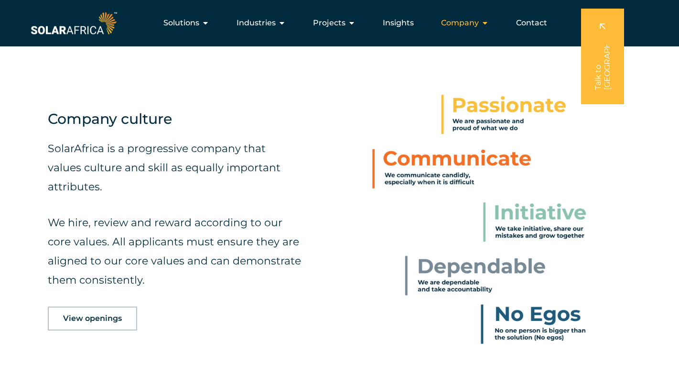
click at [469, 22] on span "Company" at bounding box center [460, 22] width 38 height 11
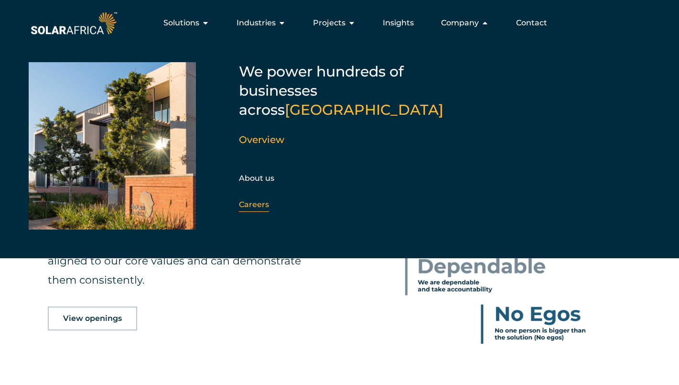
click at [250, 200] on link "Careers" at bounding box center [254, 204] width 30 height 9
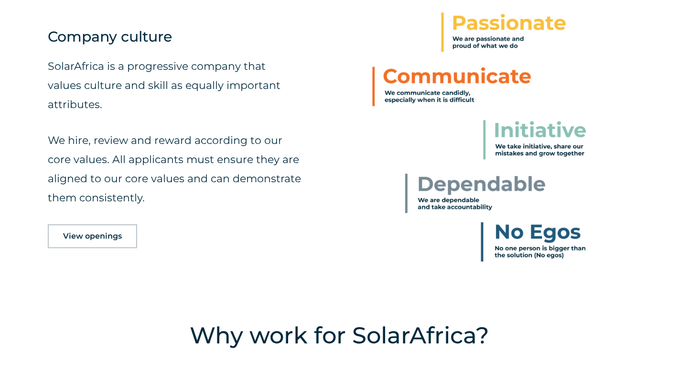
scroll to position [457, 0]
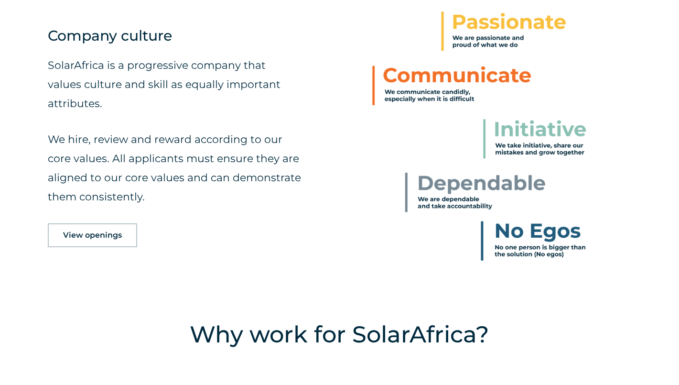
click at [102, 231] on span "View openings" at bounding box center [92, 235] width 59 height 8
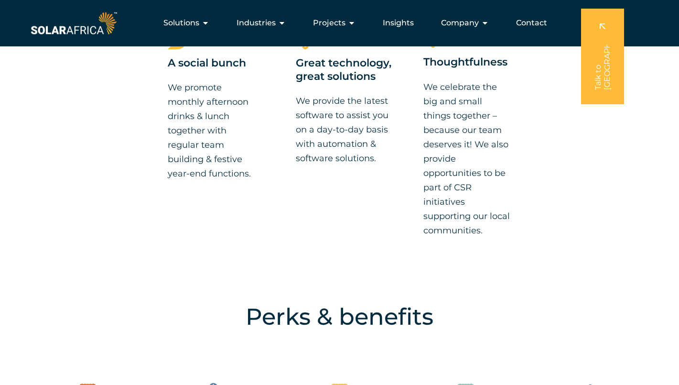
scroll to position [928, 0]
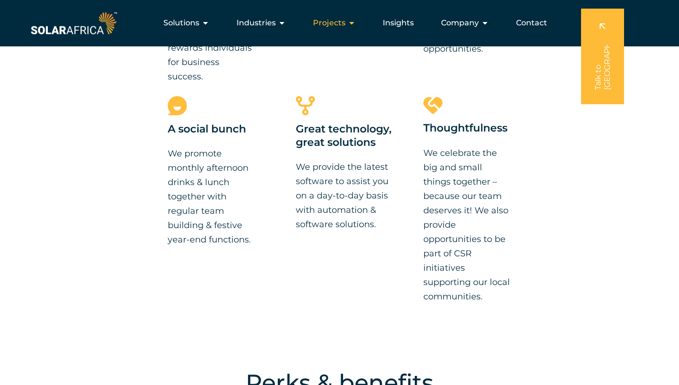
click at [334, 24] on span "Projects" at bounding box center [329, 22] width 33 height 11
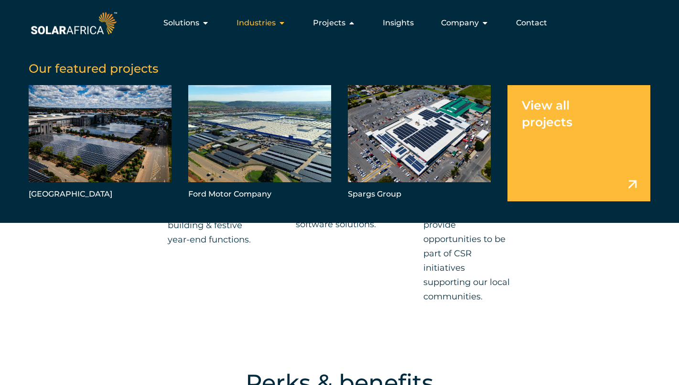
click at [262, 18] on span "Industries" at bounding box center [256, 22] width 39 height 11
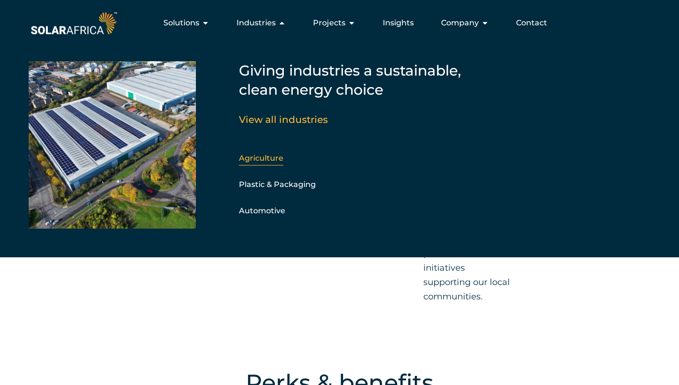
click at [250, 156] on link "Agriculture" at bounding box center [261, 157] width 44 height 9
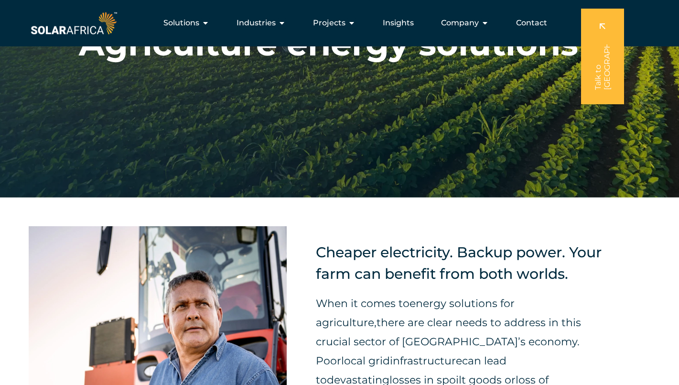
scroll to position [42, 0]
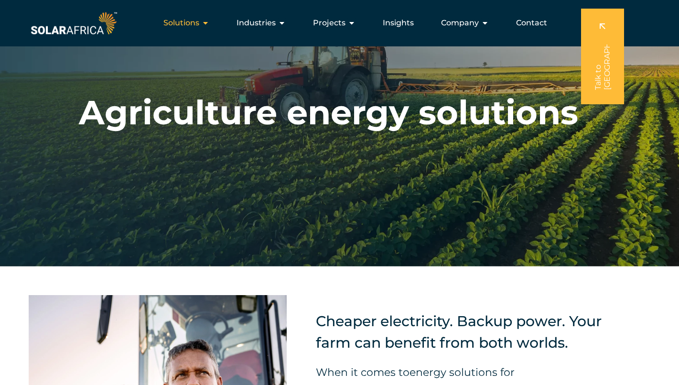
click at [185, 22] on span "Solutions" at bounding box center [182, 22] width 36 height 11
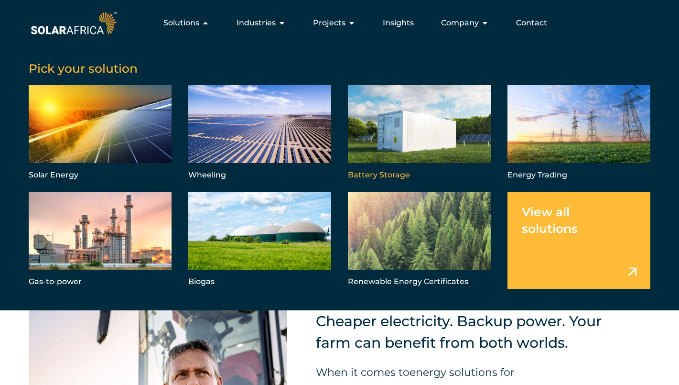
click at [407, 127] on link "Menu" at bounding box center [419, 133] width 143 height 97
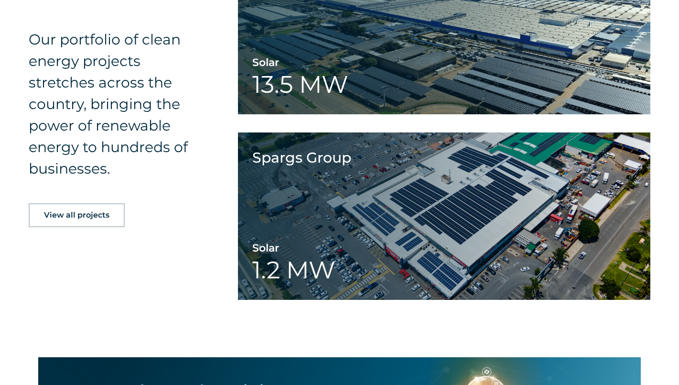
scroll to position [1731, 0]
